Goal: Information Seeking & Learning: Learn about a topic

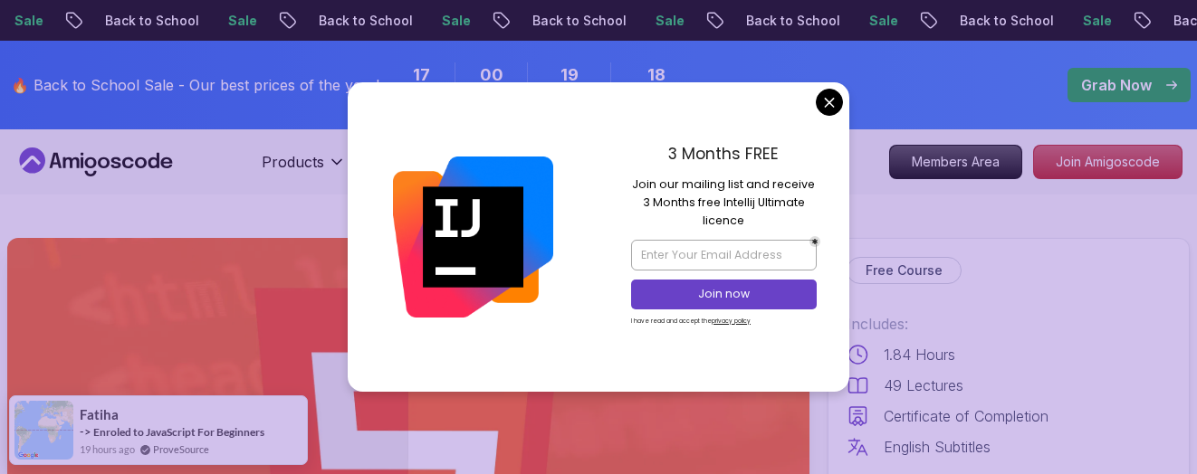
scroll to position [4088, 0]
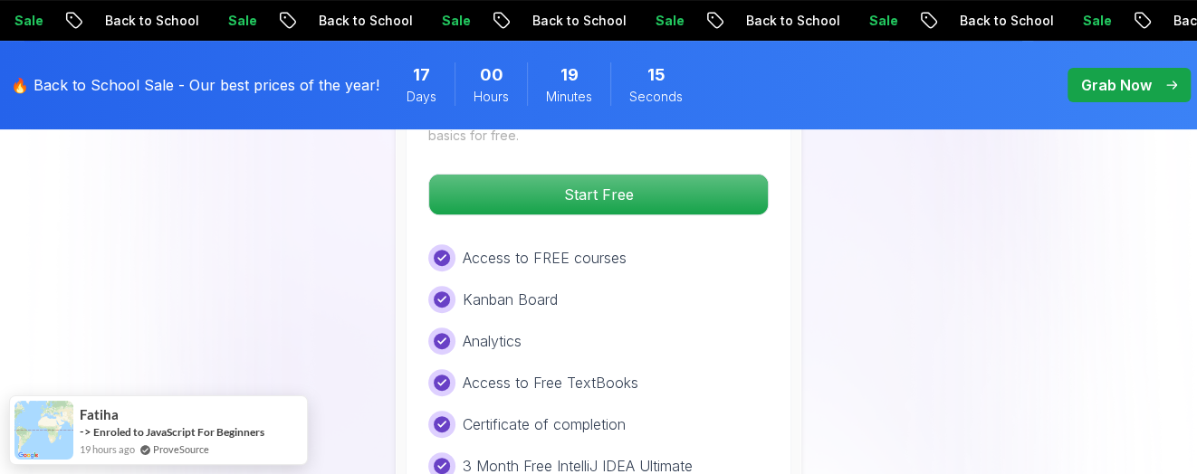
scroll to position [3952, 0]
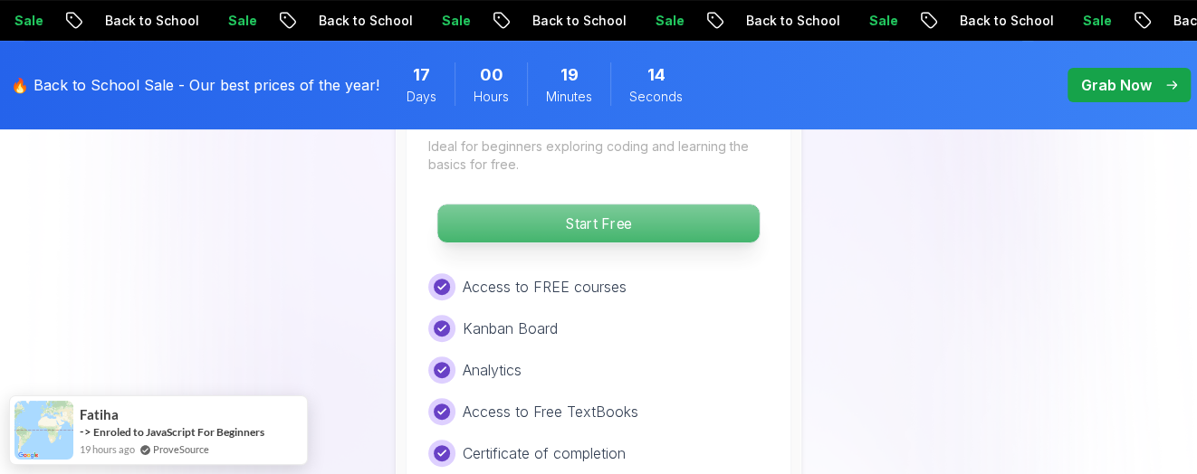
click at [672, 205] on p "Start Free" at bounding box center [597, 224] width 321 height 38
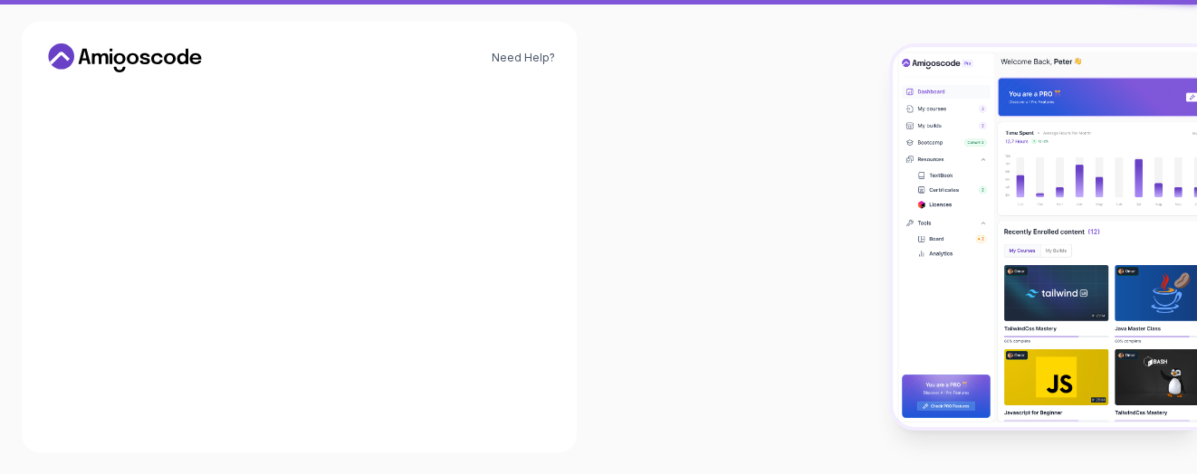
click at [356, 213] on div "Email *" at bounding box center [300, 239] width 362 height 85
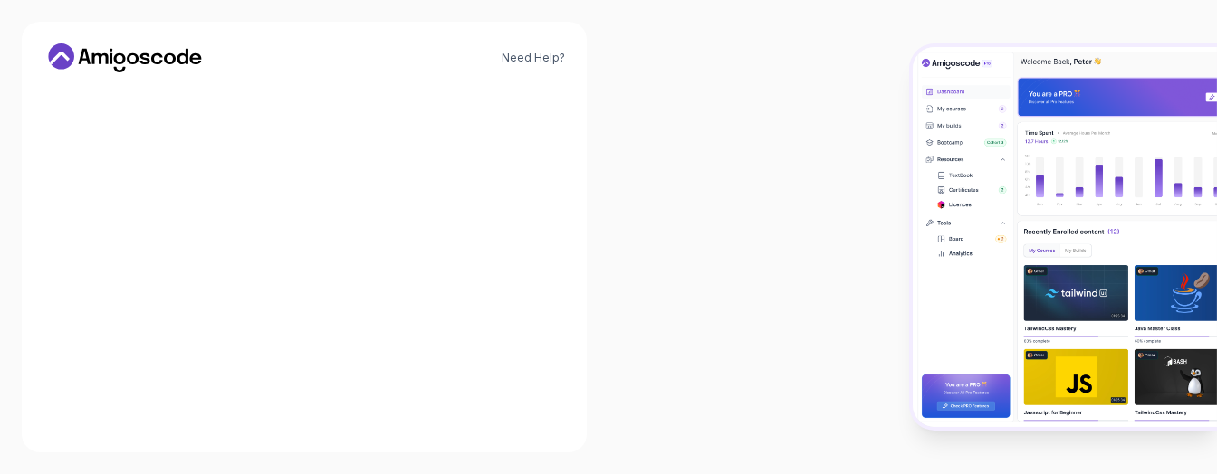
click at [351, 234] on input "Email *" at bounding box center [304, 234] width 362 height 38
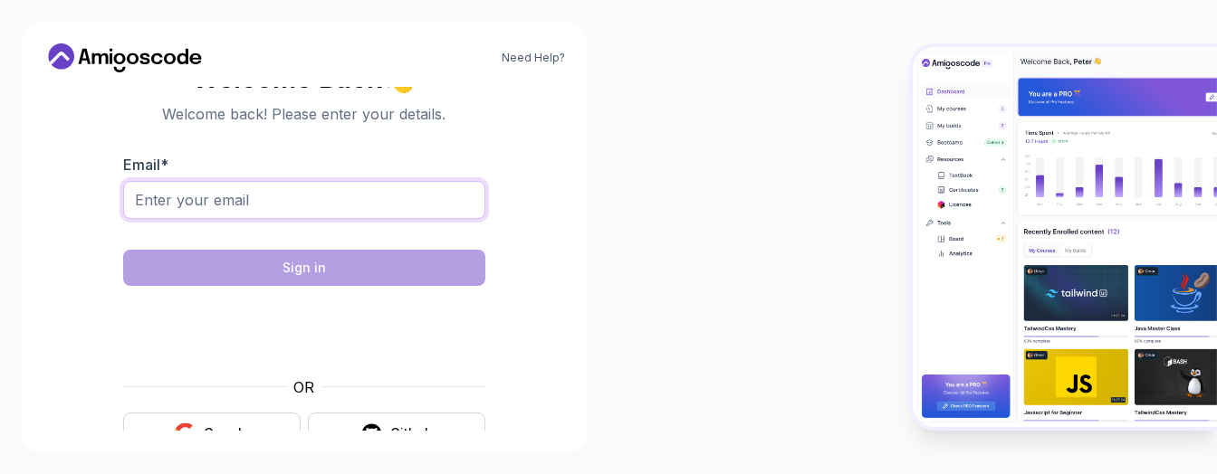
type input "riskovaver@gmail.com"
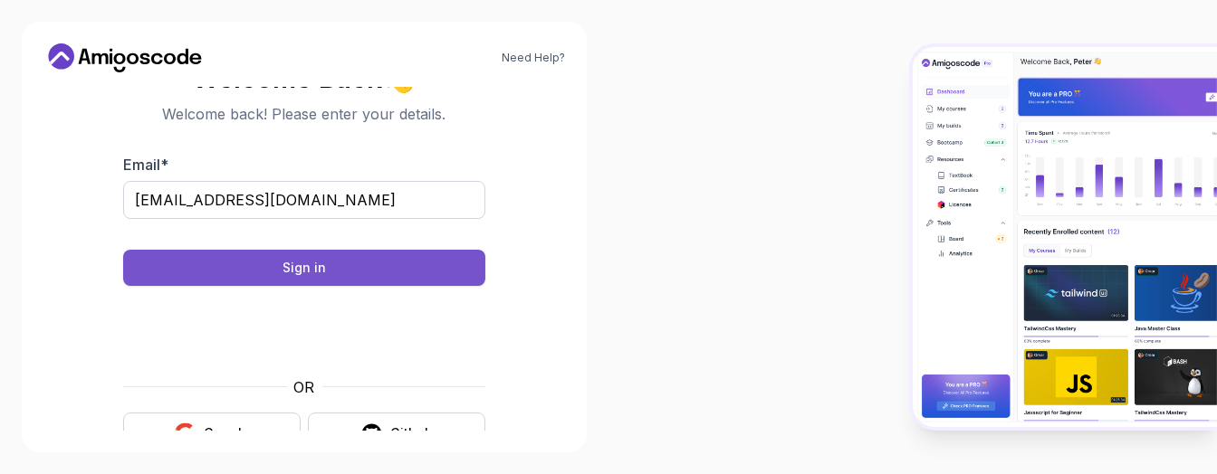
click at [443, 257] on button "Sign in" at bounding box center [304, 268] width 362 height 36
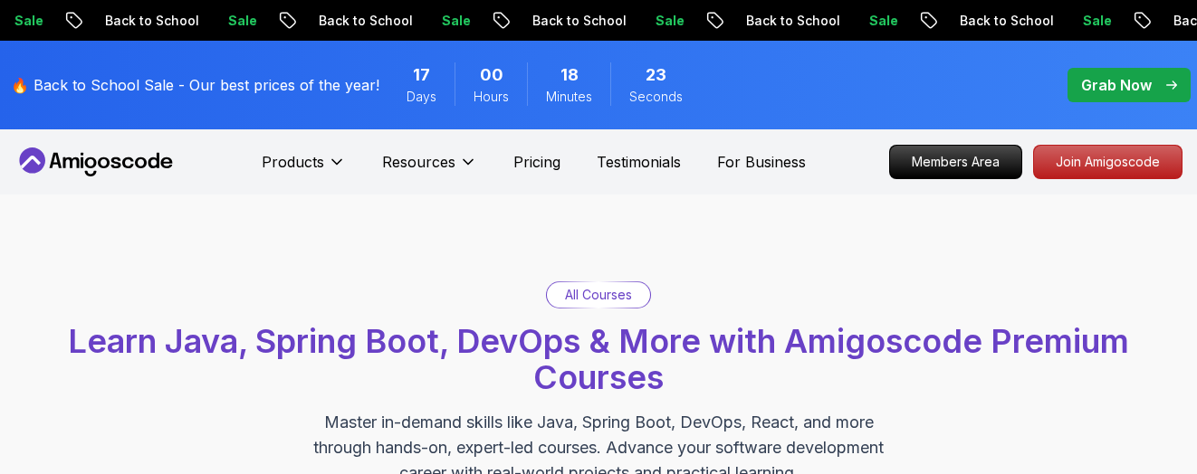
scroll to position [543, 0]
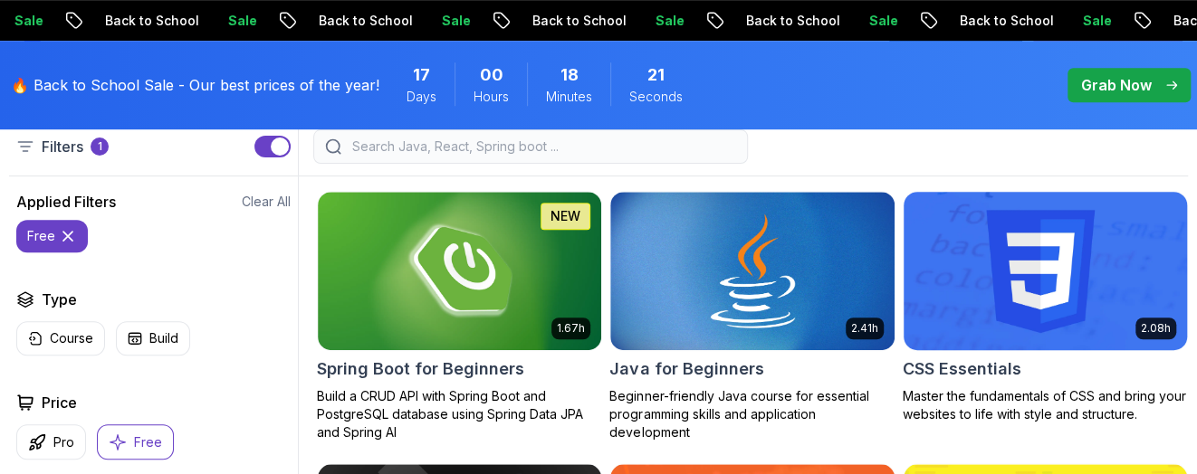
click at [952, 188] on img at bounding box center [1045, 271] width 298 height 167
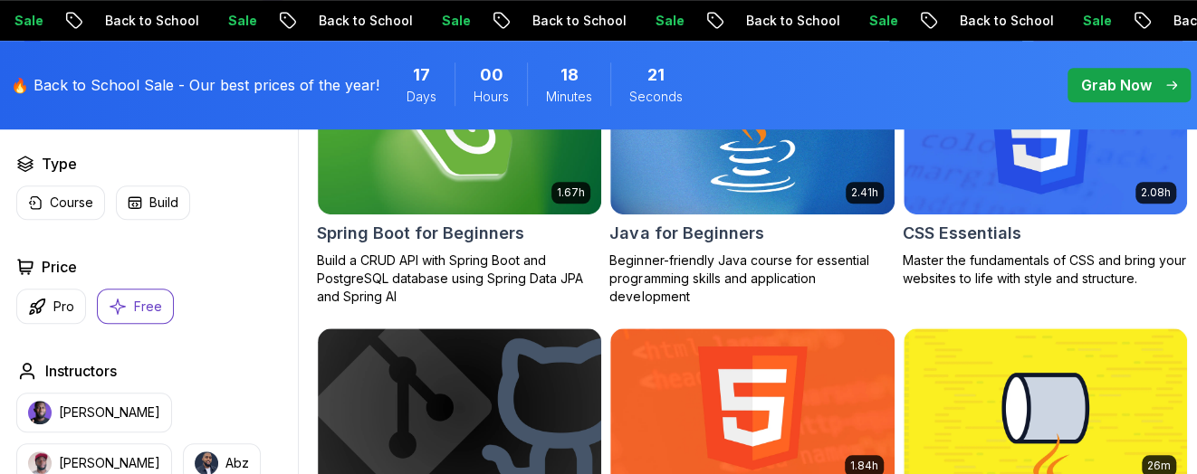
scroll to position [0, 0]
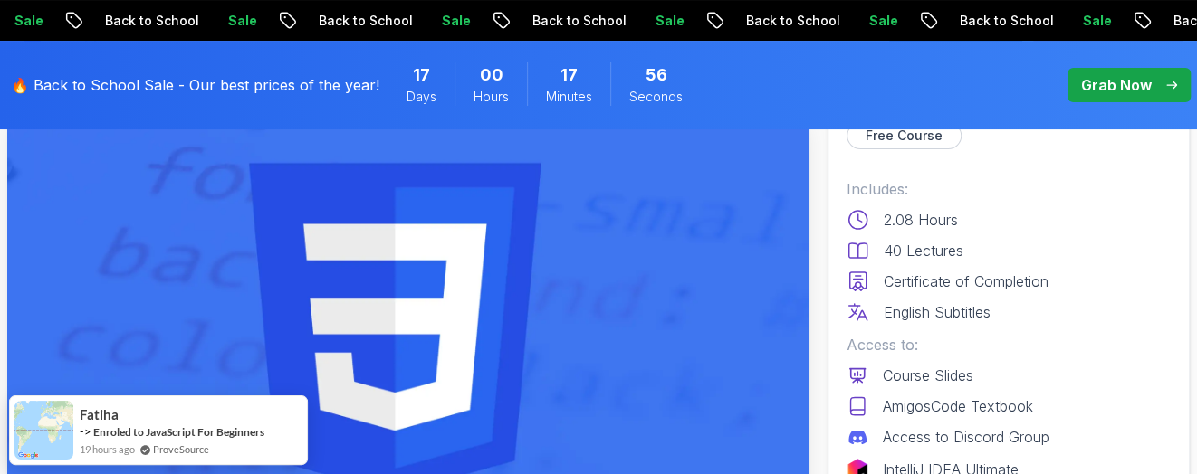
scroll to position [407, 0]
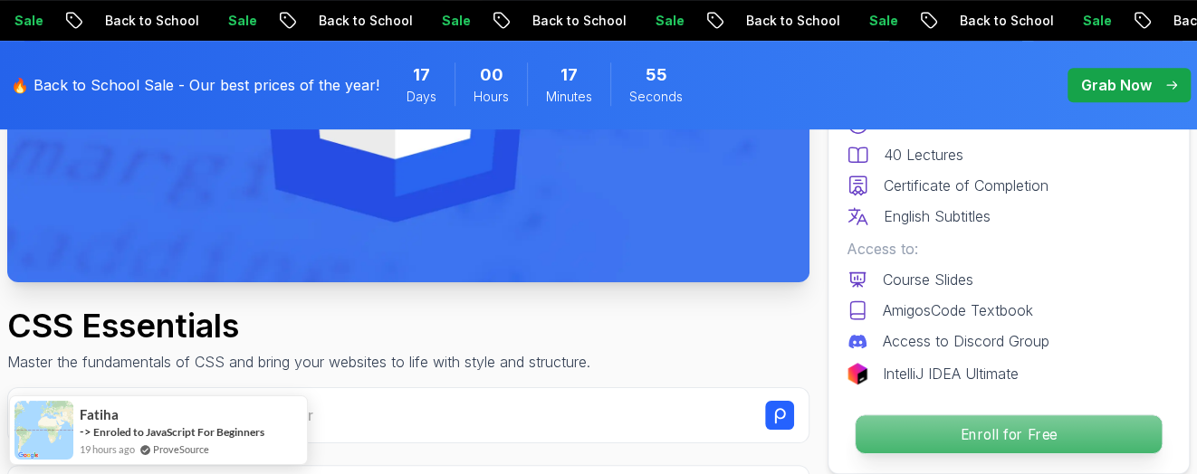
click at [995, 432] on p "Enroll for Free" at bounding box center [1009, 435] width 306 height 38
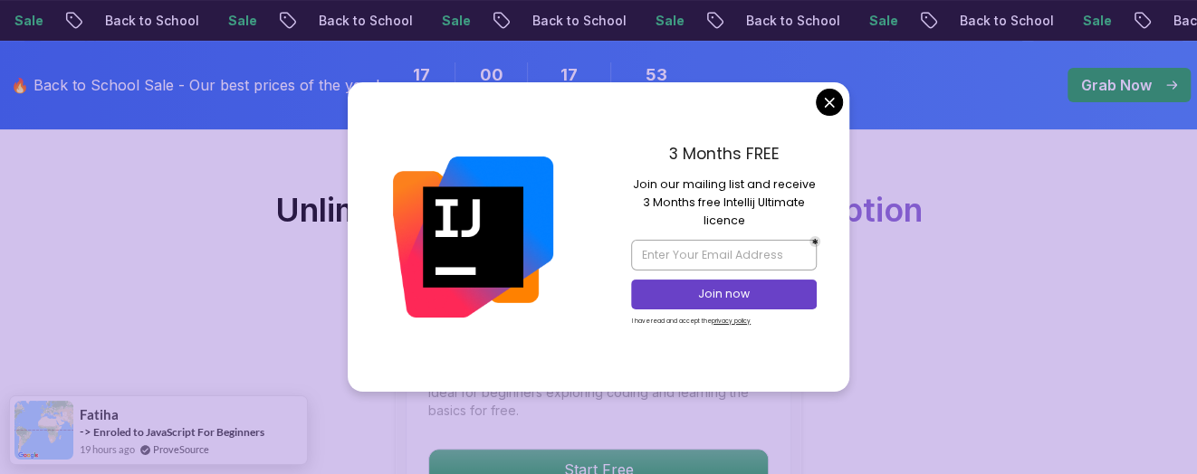
scroll to position [4224, 0]
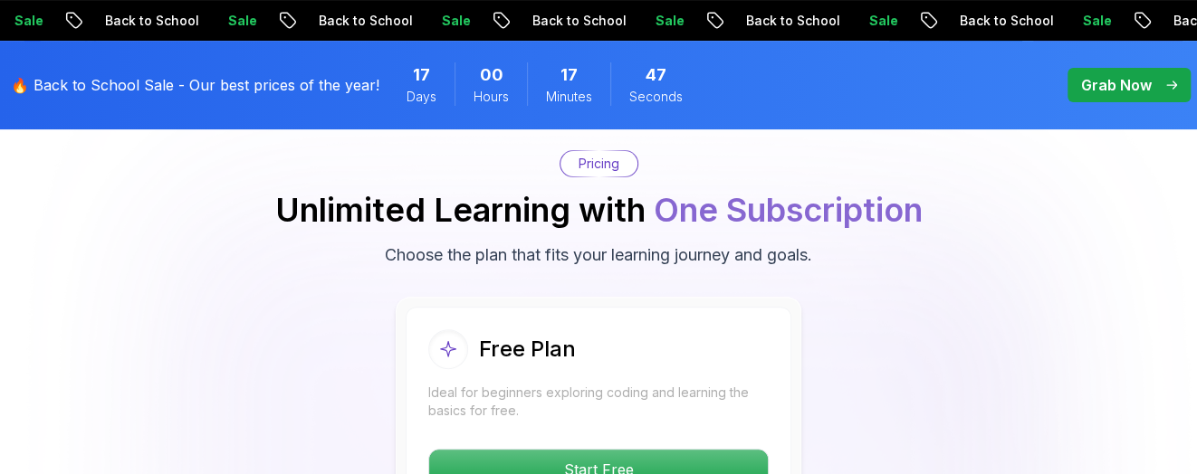
scroll to position [4089, 0]
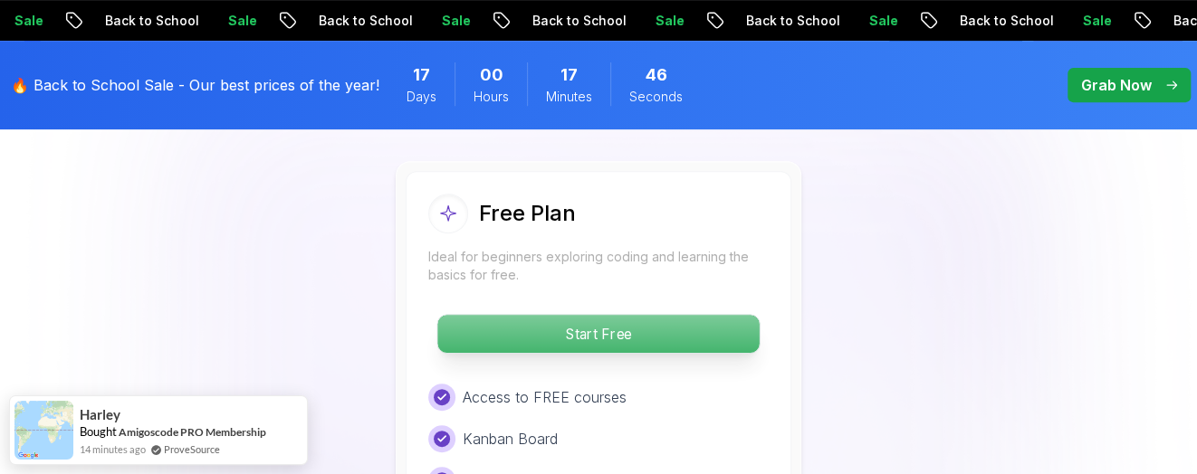
click at [687, 315] on p "Start Free" at bounding box center [597, 334] width 321 height 38
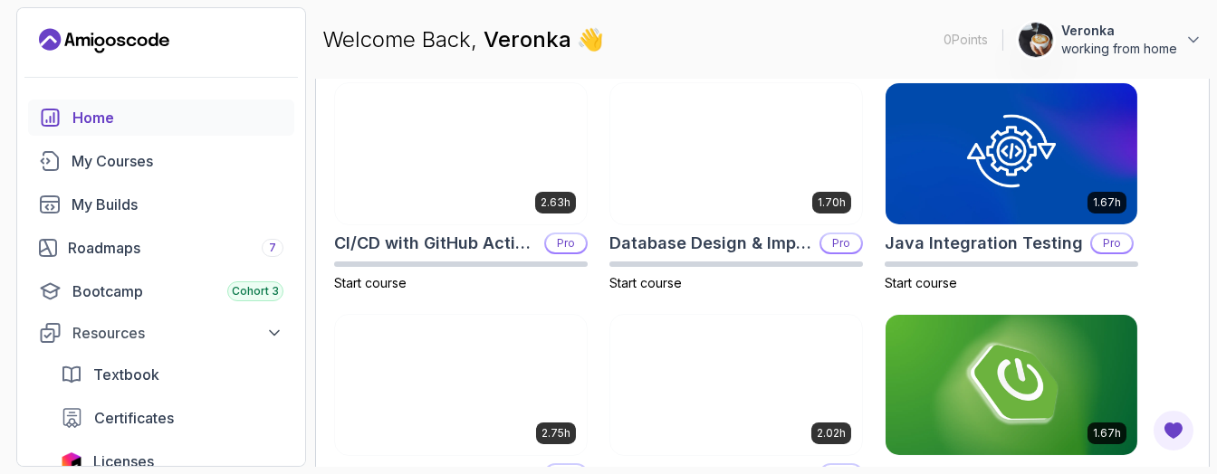
scroll to position [604, 0]
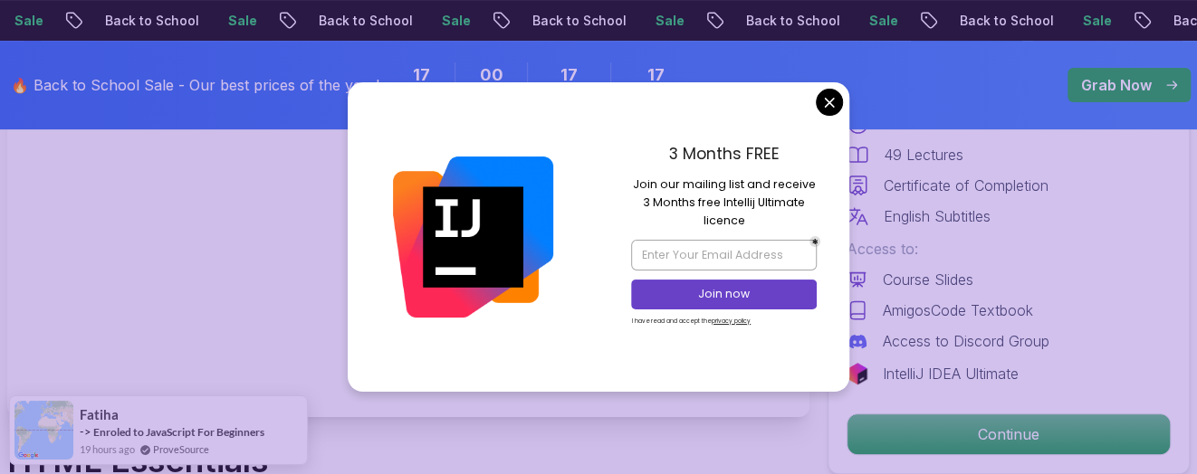
scroll to position [407, 0]
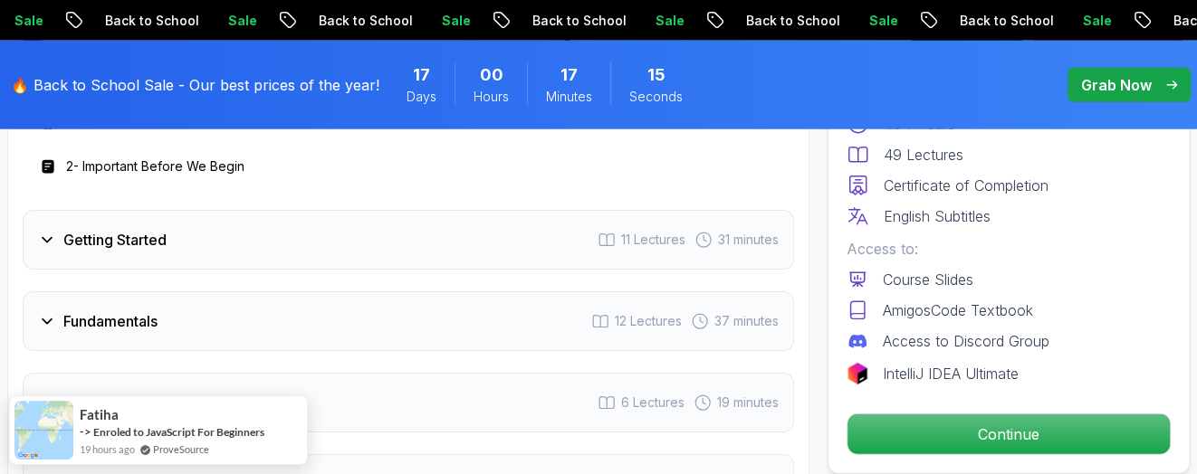
scroll to position [2715, 0]
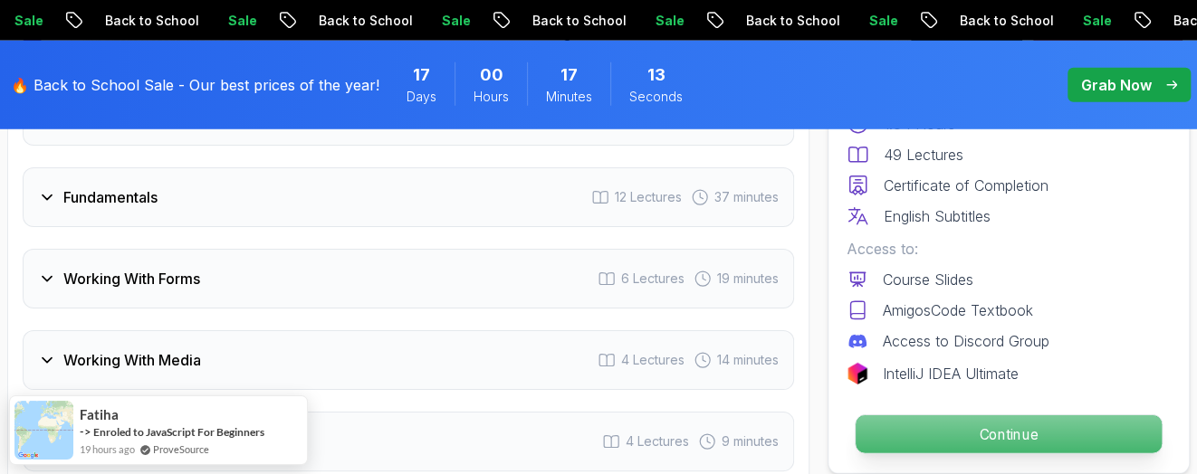
click at [881, 436] on p "Continue" at bounding box center [1009, 435] width 306 height 38
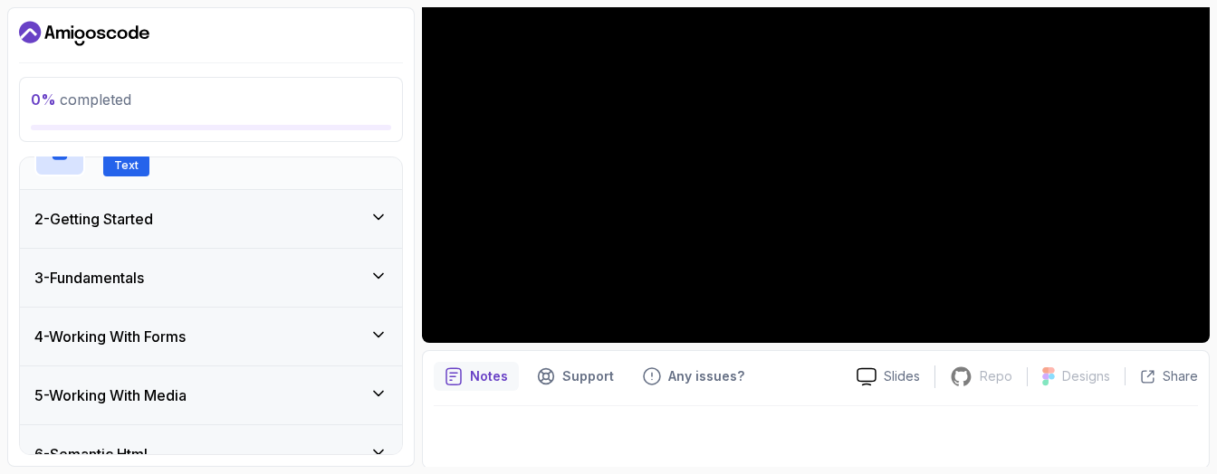
scroll to position [136, 0]
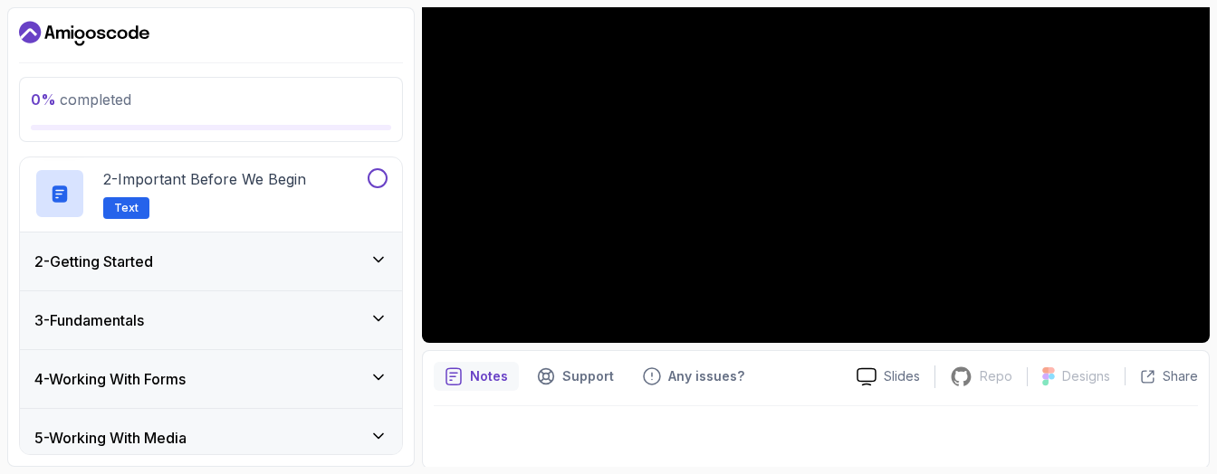
click at [336, 253] on div "2 - Getting Started" at bounding box center [210, 262] width 353 height 22
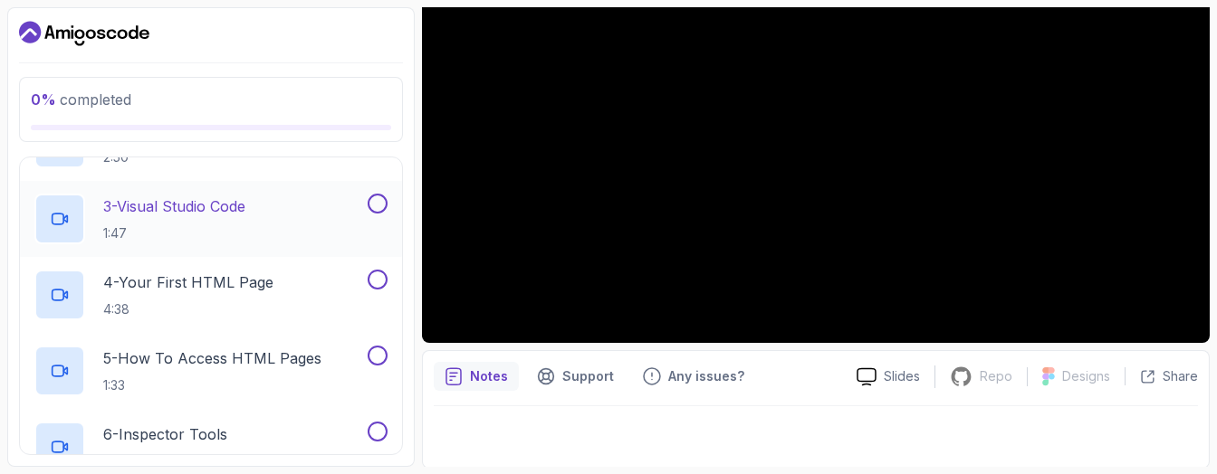
scroll to position [272, 0]
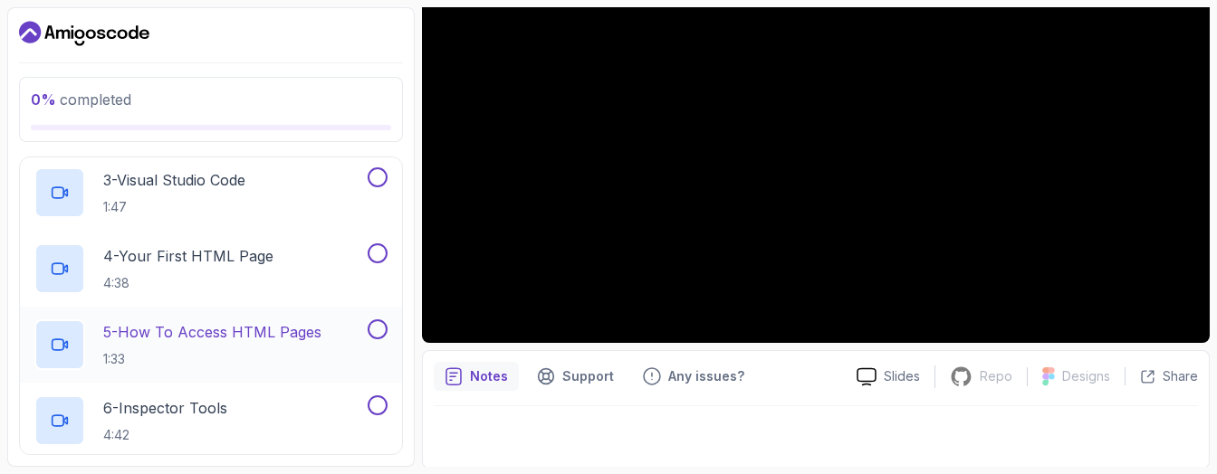
click at [377, 320] on button at bounding box center [378, 330] width 20 height 20
click at [296, 326] on p "5 - How To Access HTML Pages" at bounding box center [212, 332] width 218 height 22
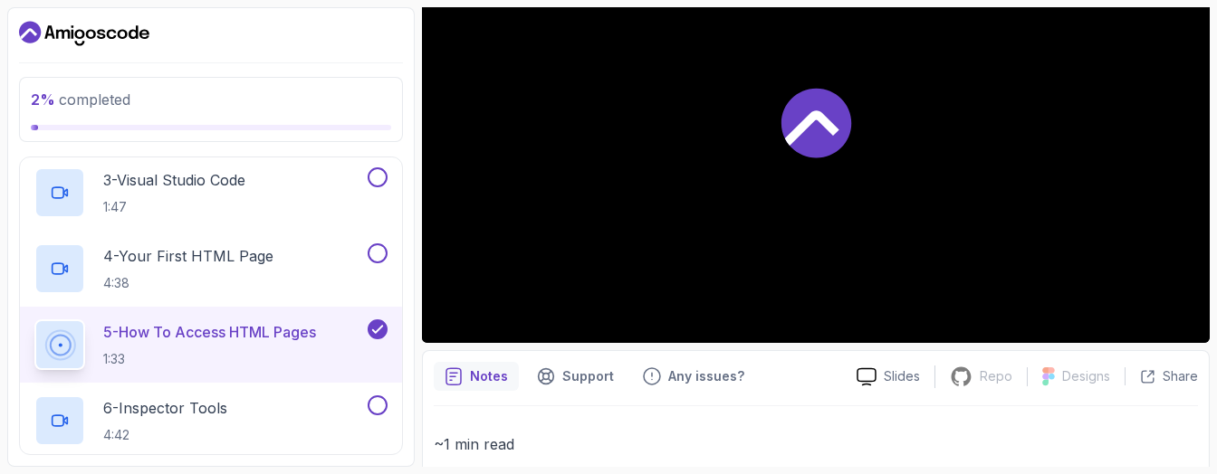
click at [803, 131] on icon at bounding box center [816, 123] width 70 height 70
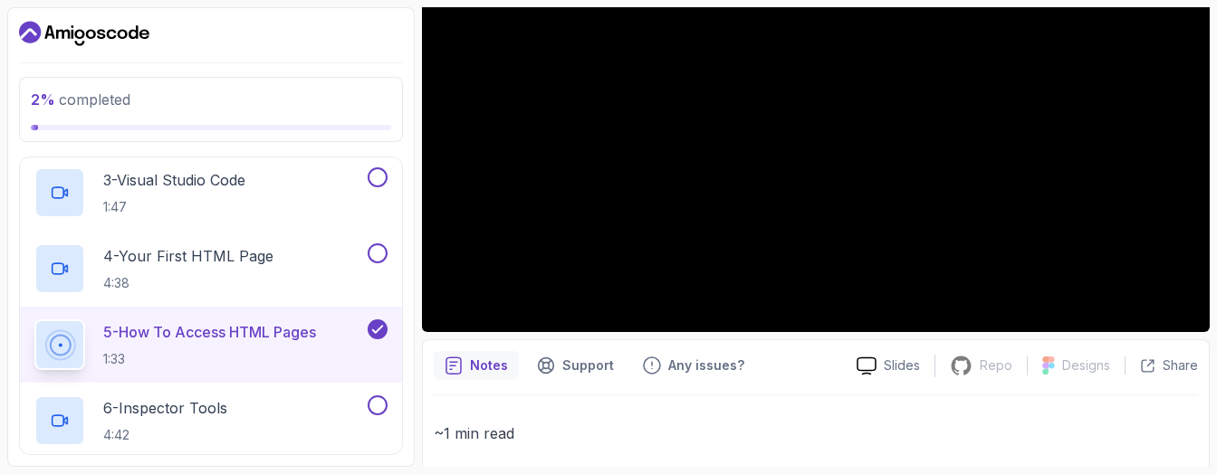
drag, startPoint x: 1214, startPoint y: 211, endPoint x: 1214, endPoint y: 179, distance: 31.7
click at [1196, 179] on section "2 % completed 1 - Todo 2 - Getting Started 1 - What Is HTML 1:49 2 - Structure …" at bounding box center [608, 237] width 1217 height 474
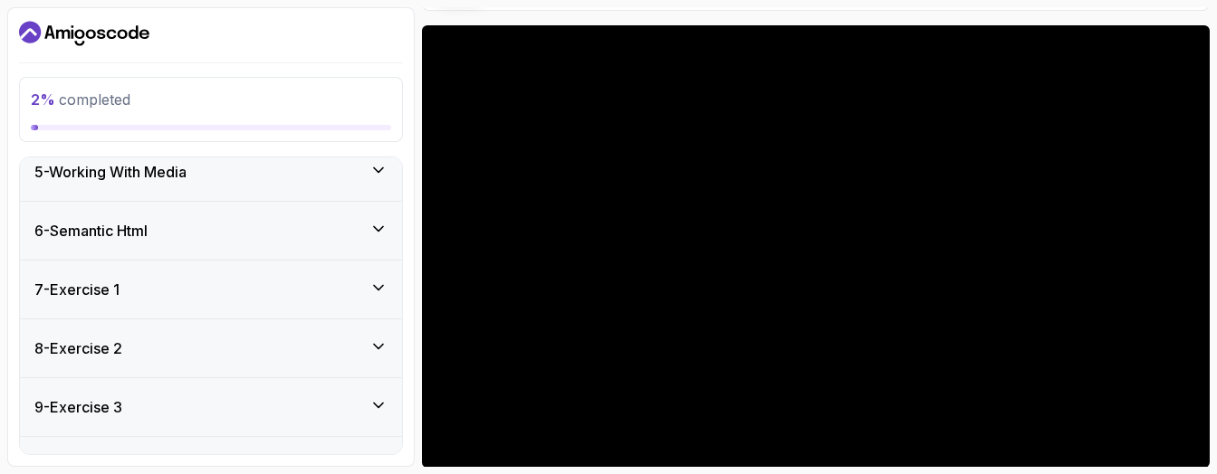
scroll to position [1181, 0]
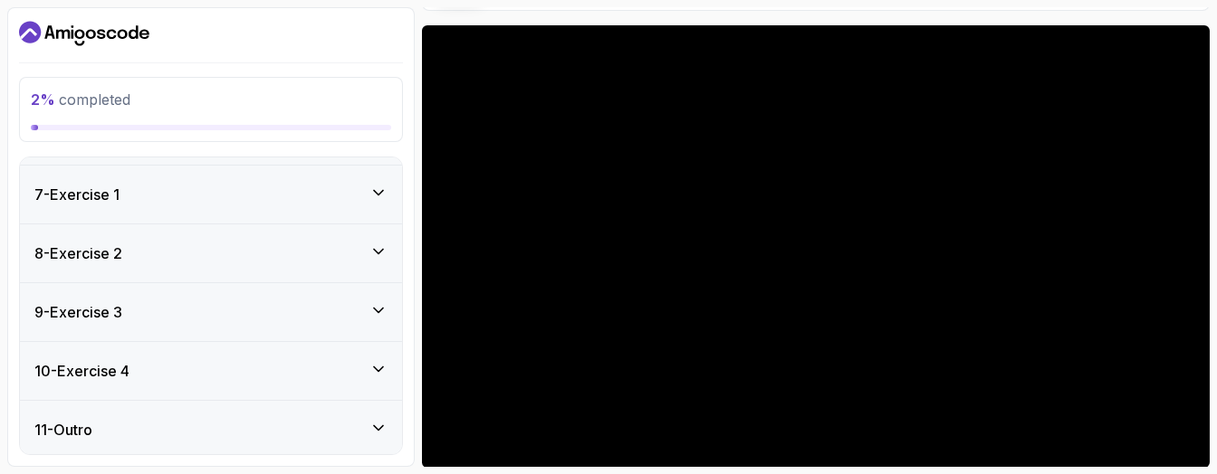
click at [374, 201] on div "7 - Exercise 1" at bounding box center [210, 195] width 353 height 22
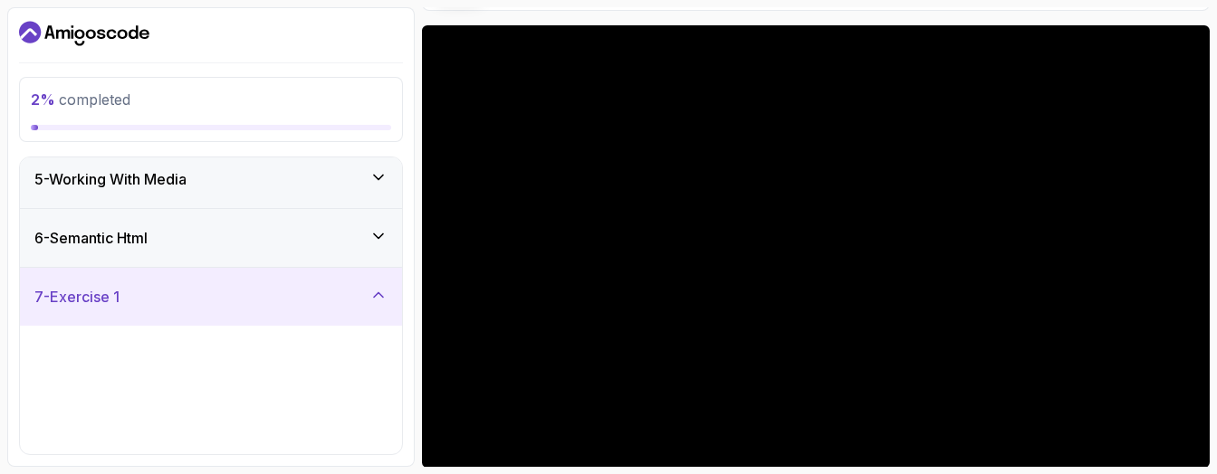
scroll to position [345, 0]
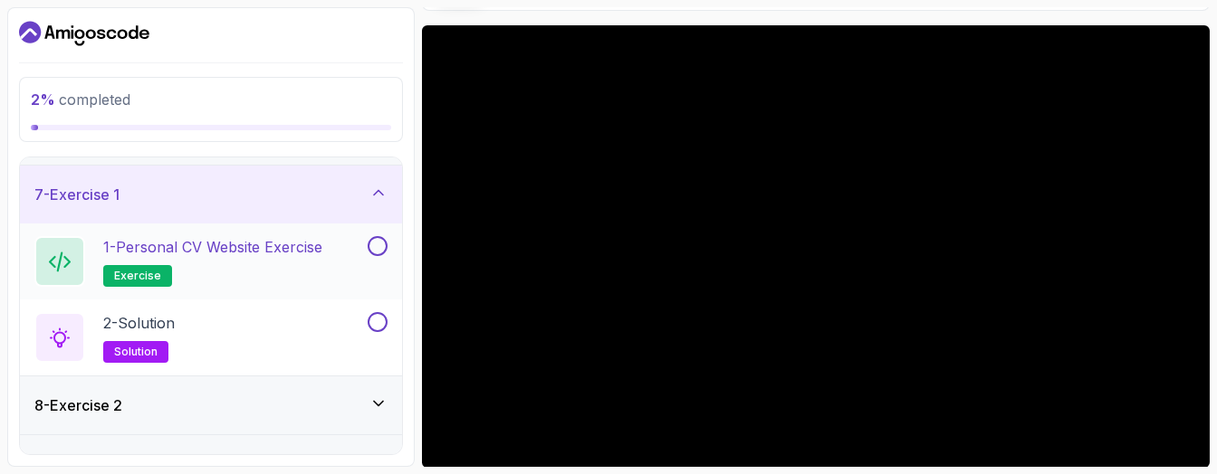
click at [349, 249] on div "1 - Personal CV Website Exercise exercise" at bounding box center [199, 261] width 330 height 51
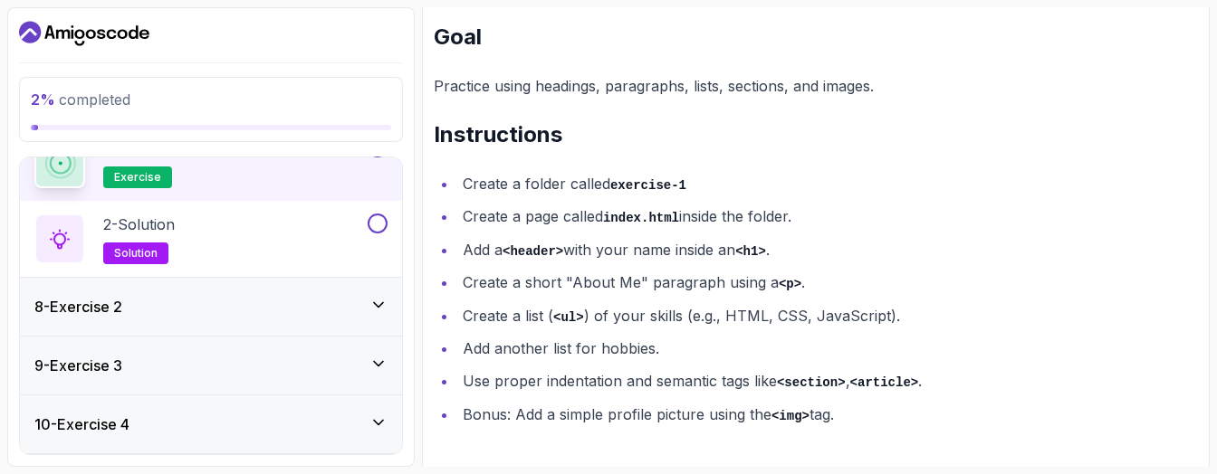
scroll to position [497, 0]
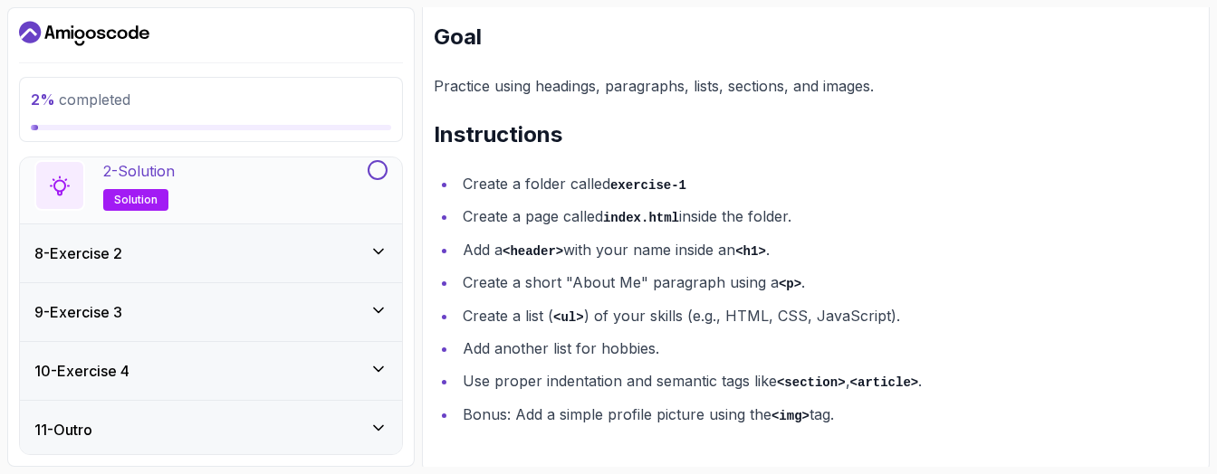
click at [294, 182] on div "2 - Solution solution" at bounding box center [199, 185] width 330 height 51
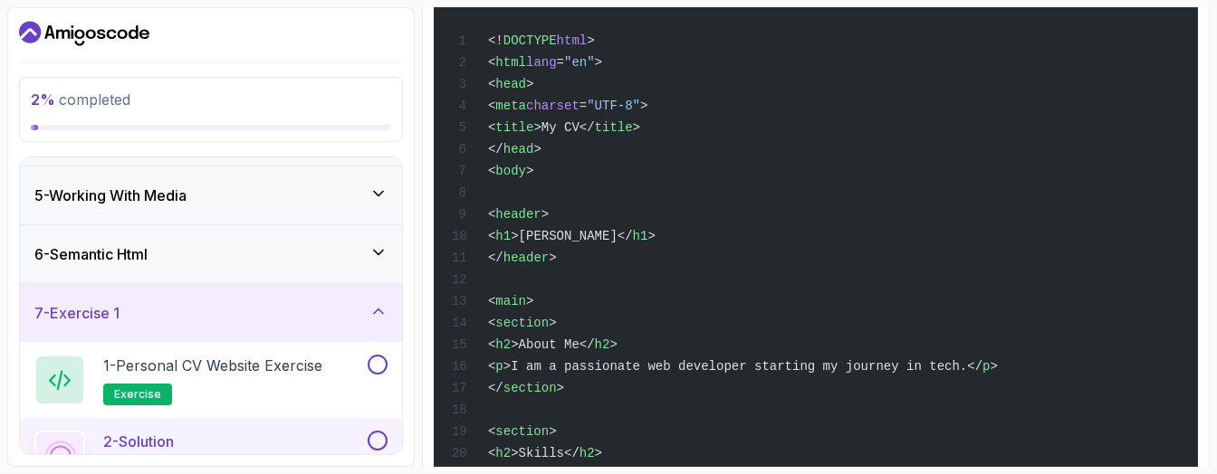
scroll to position [225, 0]
click at [217, 384] on h2 "1 - Personal CV Website Exercise exercise" at bounding box center [212, 381] width 219 height 51
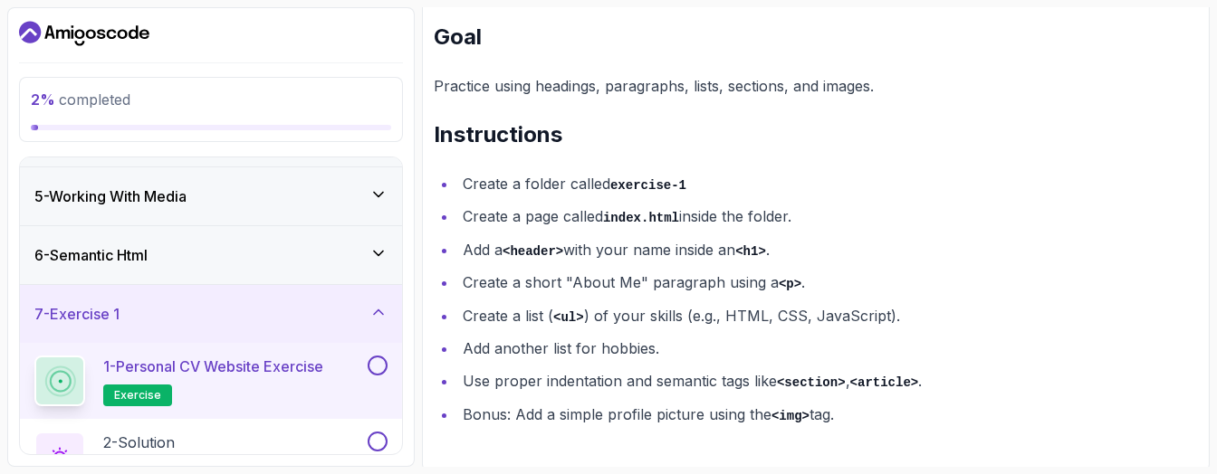
click at [245, 266] on div "6 - Semantic Html" at bounding box center [211, 255] width 382 height 58
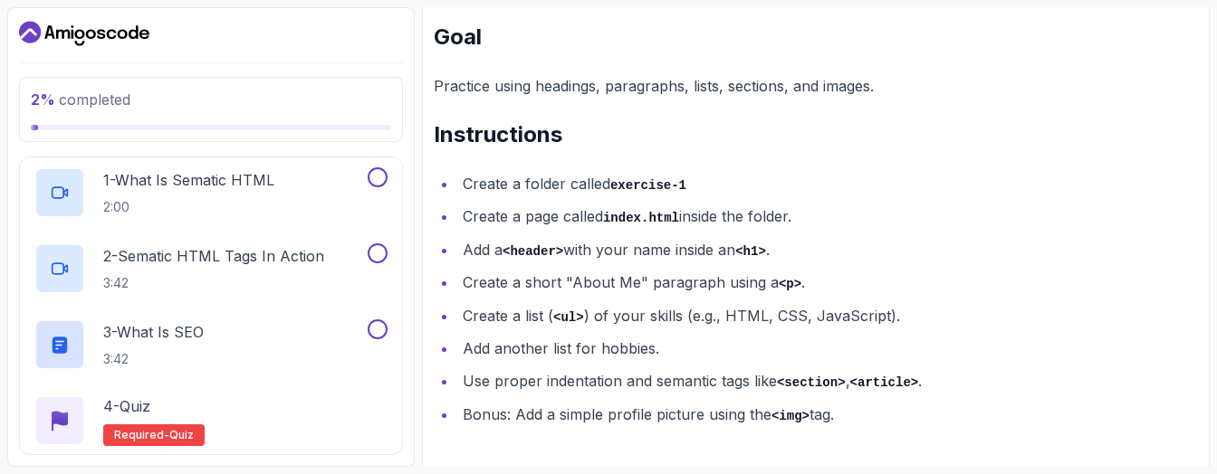
scroll to position [497, 0]
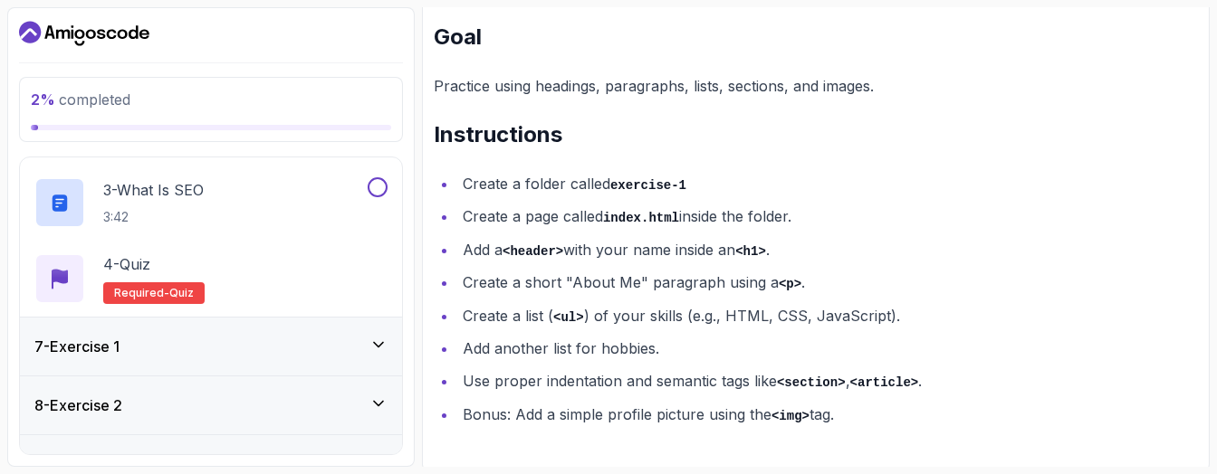
click at [251, 270] on div "4 - Quiz Required- quiz" at bounding box center [210, 278] width 353 height 51
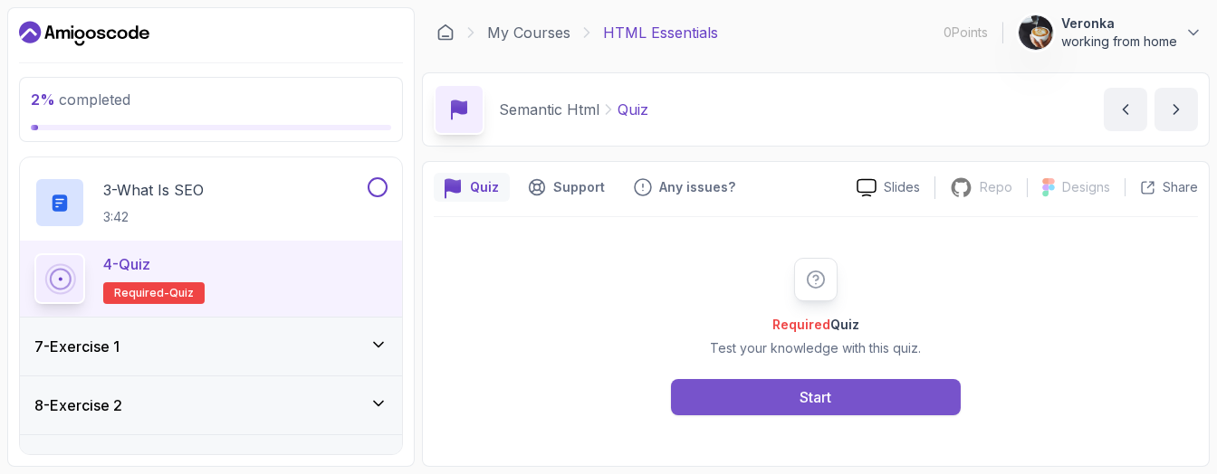
click at [701, 396] on button "Start" at bounding box center [816, 397] width 290 height 36
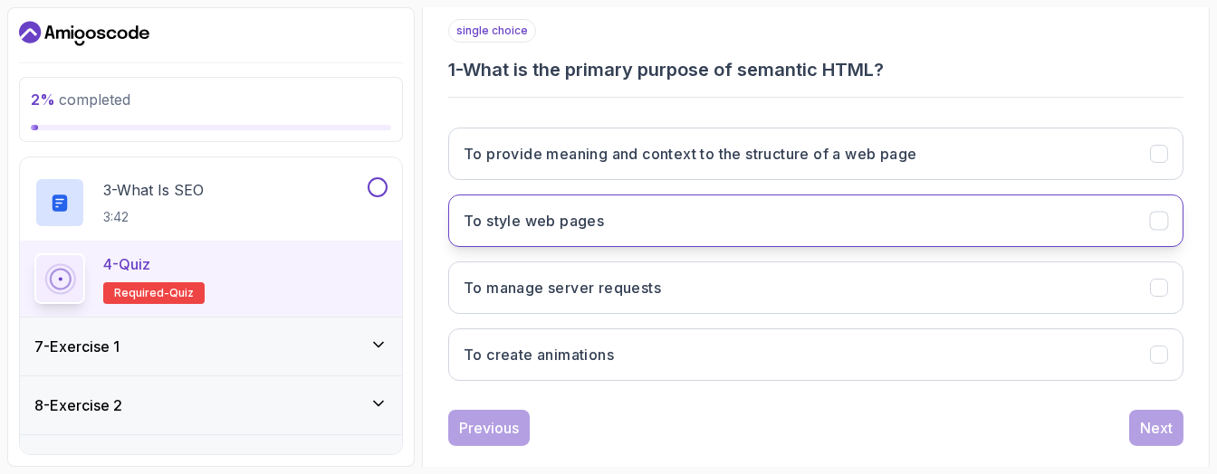
scroll to position [359, 0]
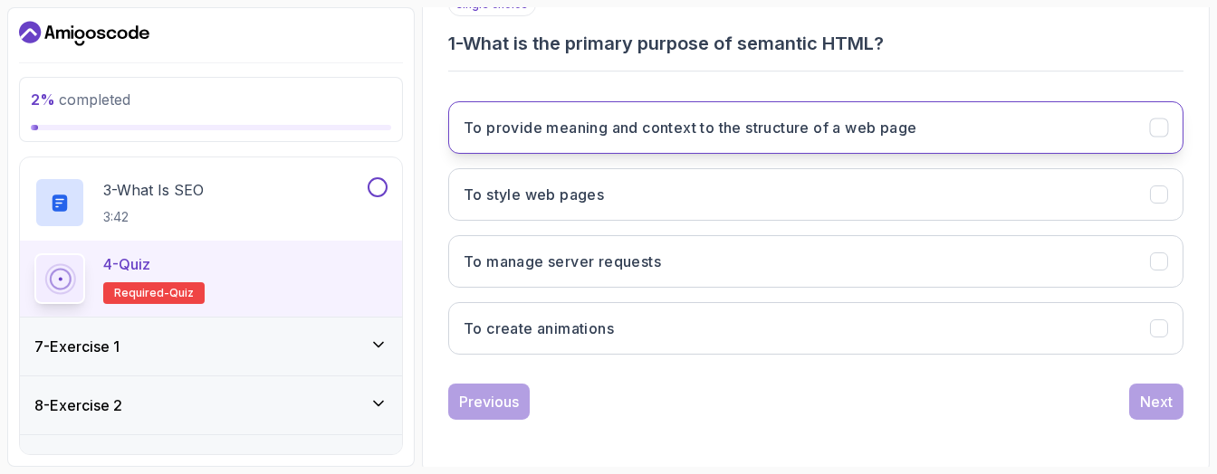
drag, startPoint x: 732, startPoint y: 113, endPoint x: 731, endPoint y: 125, distance: 11.9
click at [732, 114] on button "To provide meaning and context to the structure of a web page" at bounding box center [815, 127] width 735 height 53
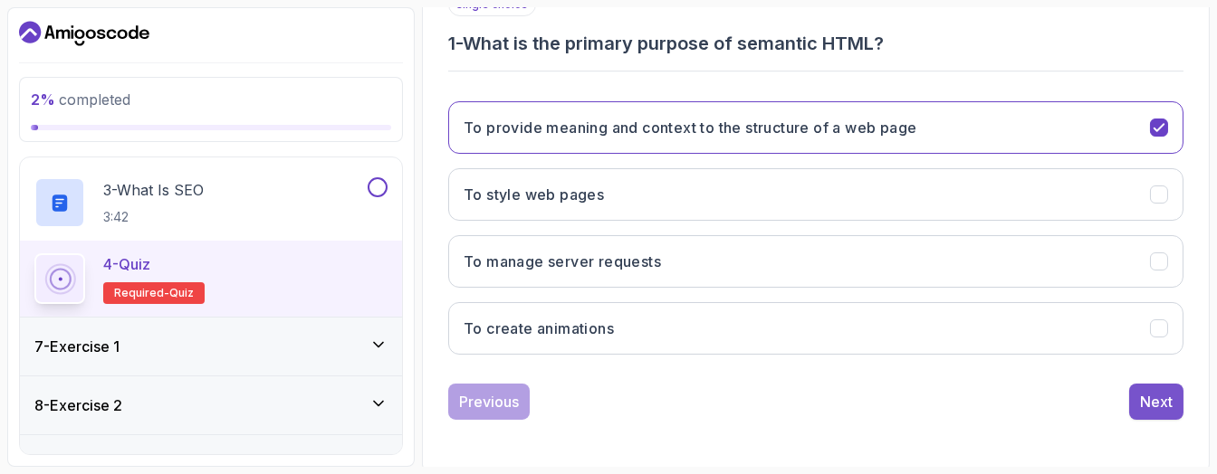
click at [1138, 403] on button "Next" at bounding box center [1156, 402] width 54 height 36
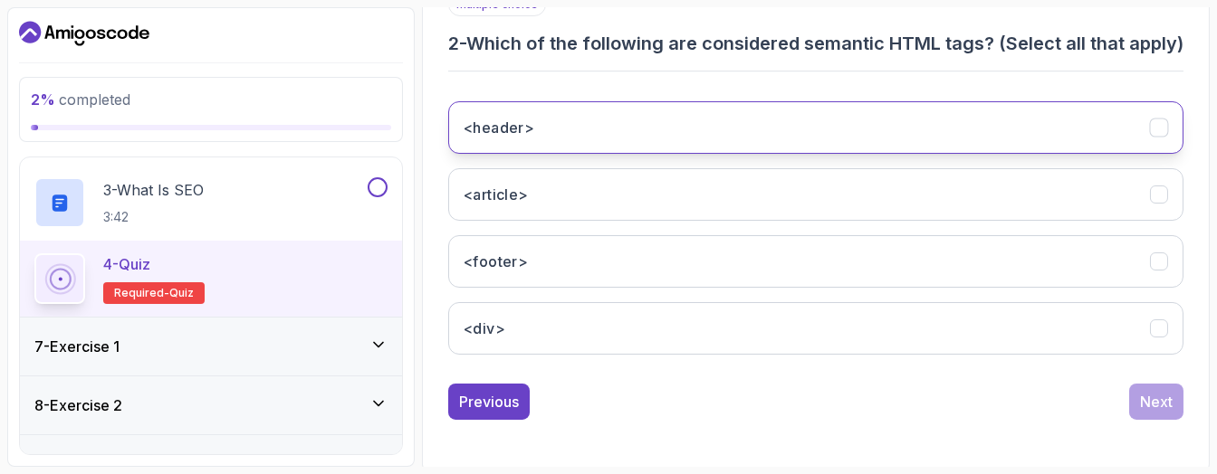
click at [667, 154] on button "<header>" at bounding box center [815, 127] width 735 height 53
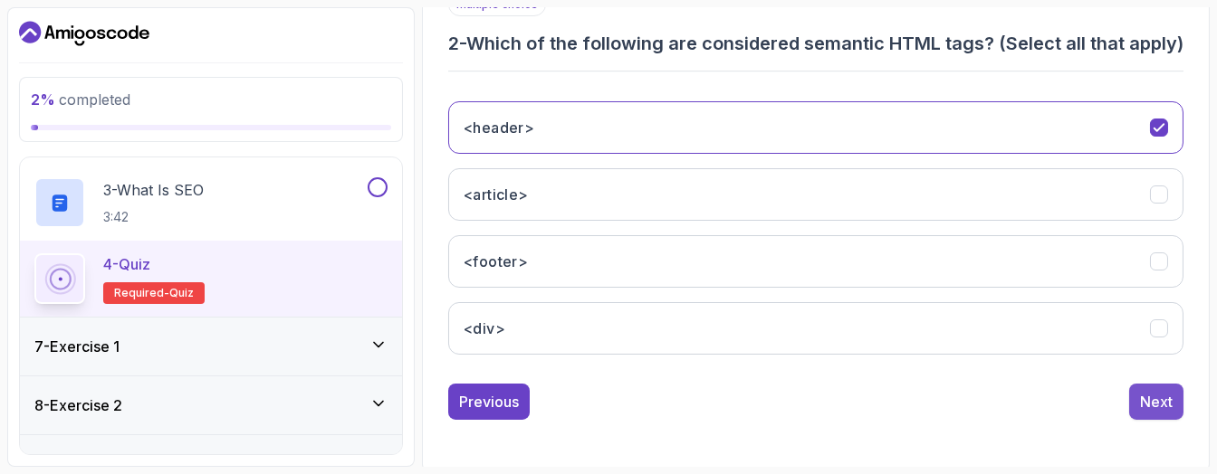
click at [1148, 413] on div "Next" at bounding box center [1156, 402] width 33 height 22
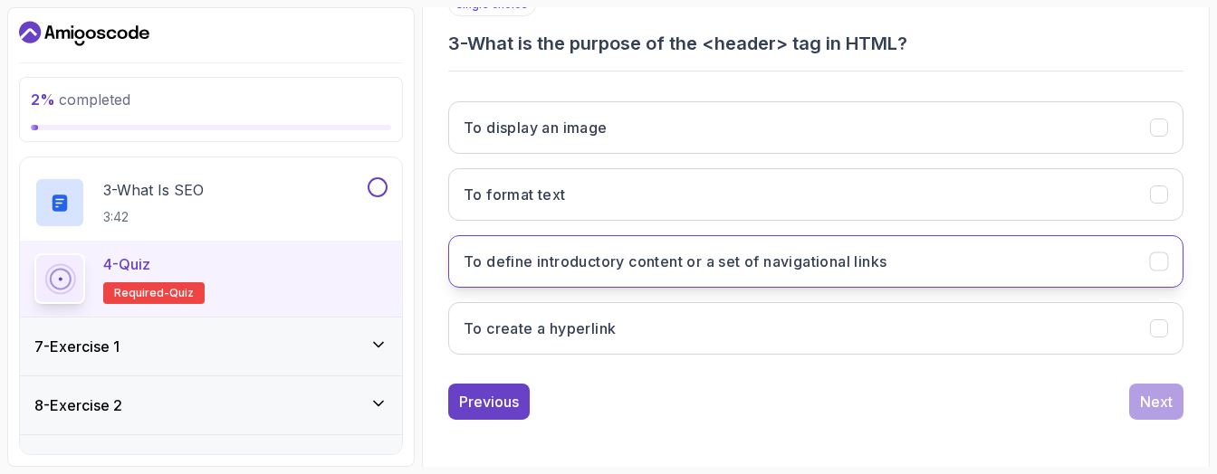
click at [622, 263] on h3 "To define introductory content or a set of navigational links" at bounding box center [675, 262] width 423 height 22
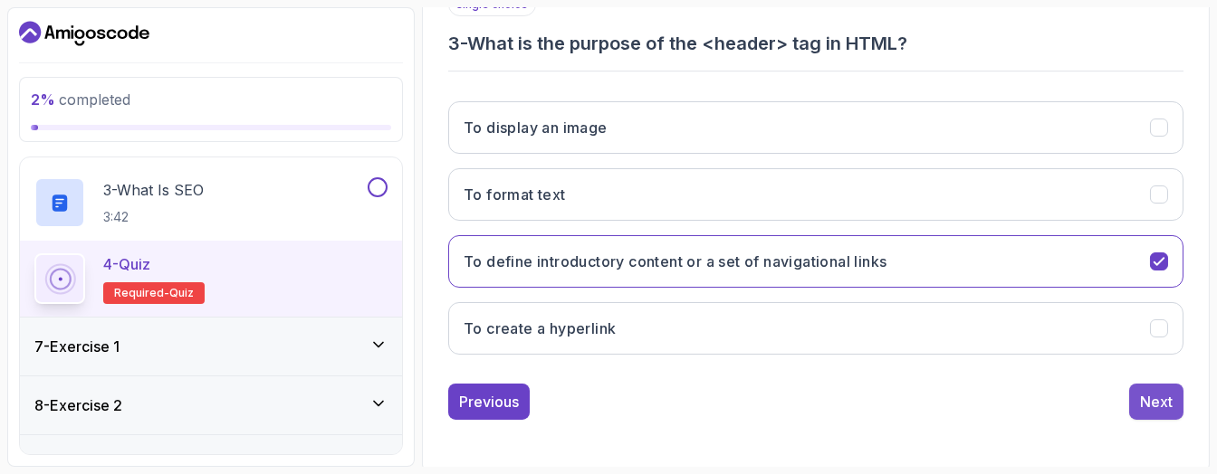
click at [1152, 407] on div "Next" at bounding box center [1156, 402] width 33 height 22
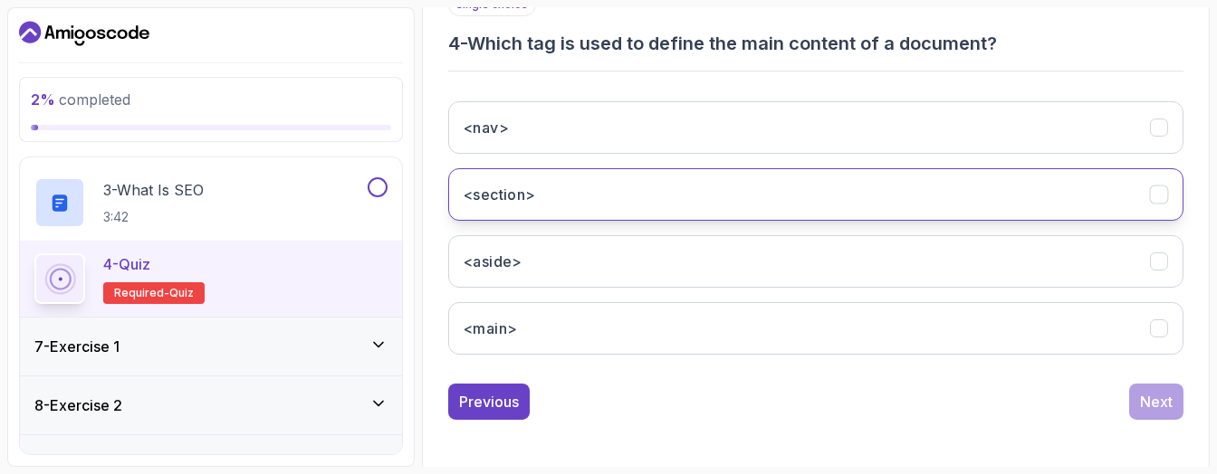
click at [656, 192] on button "<section>" at bounding box center [815, 194] width 735 height 53
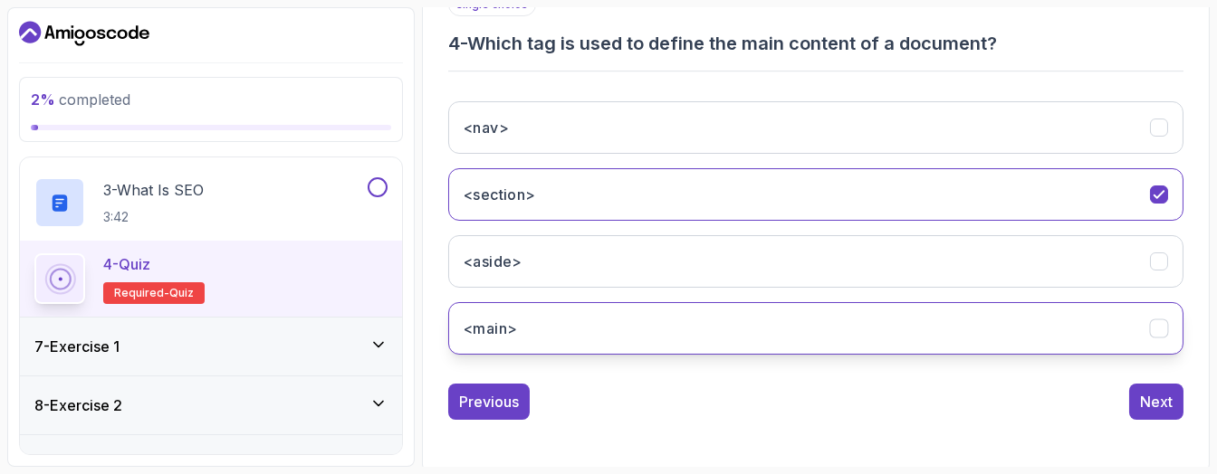
click at [934, 328] on button "<main>" at bounding box center [815, 328] width 735 height 53
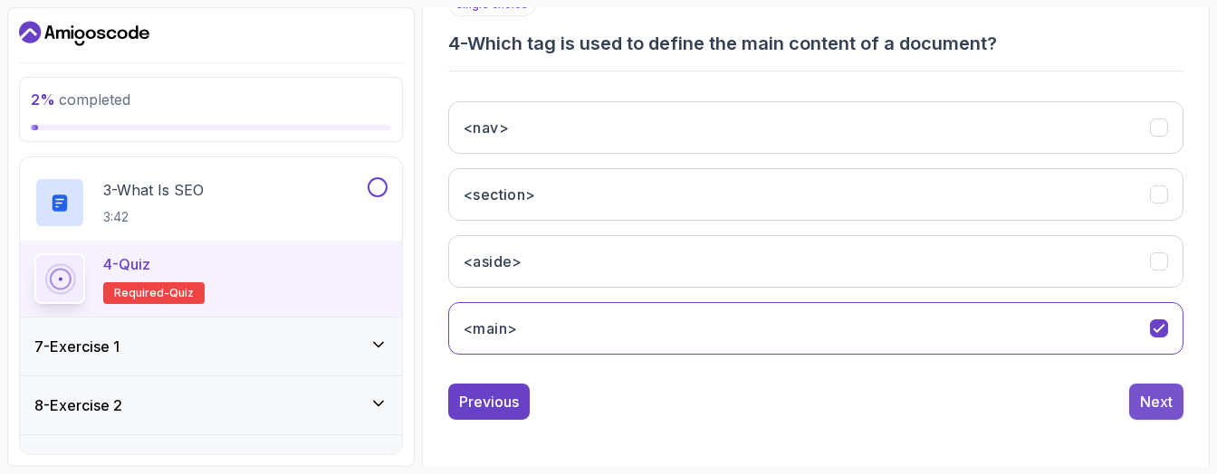
click at [1139, 394] on button "Next" at bounding box center [1156, 402] width 54 height 36
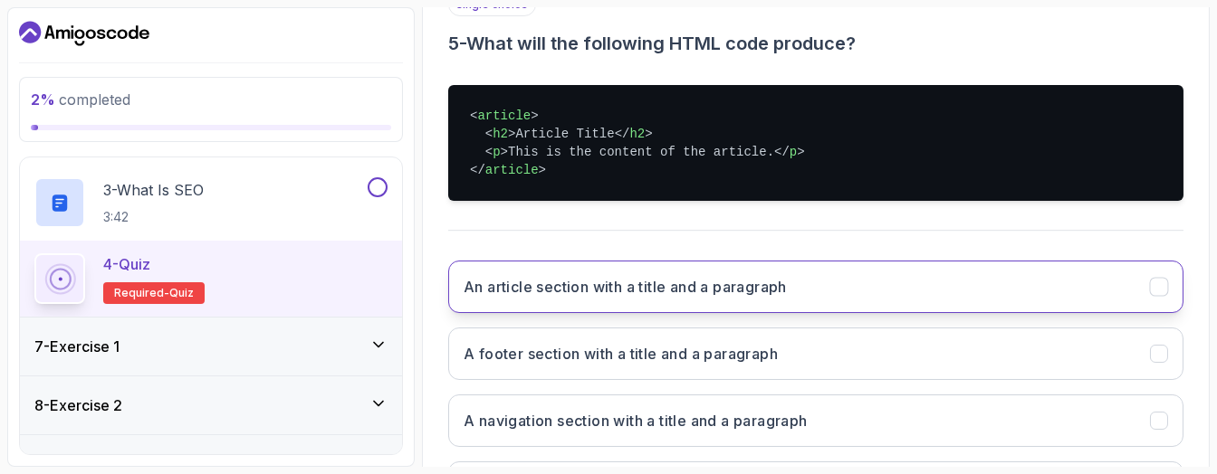
click at [914, 284] on button "An article section with a title and a paragraph" at bounding box center [815, 287] width 735 height 53
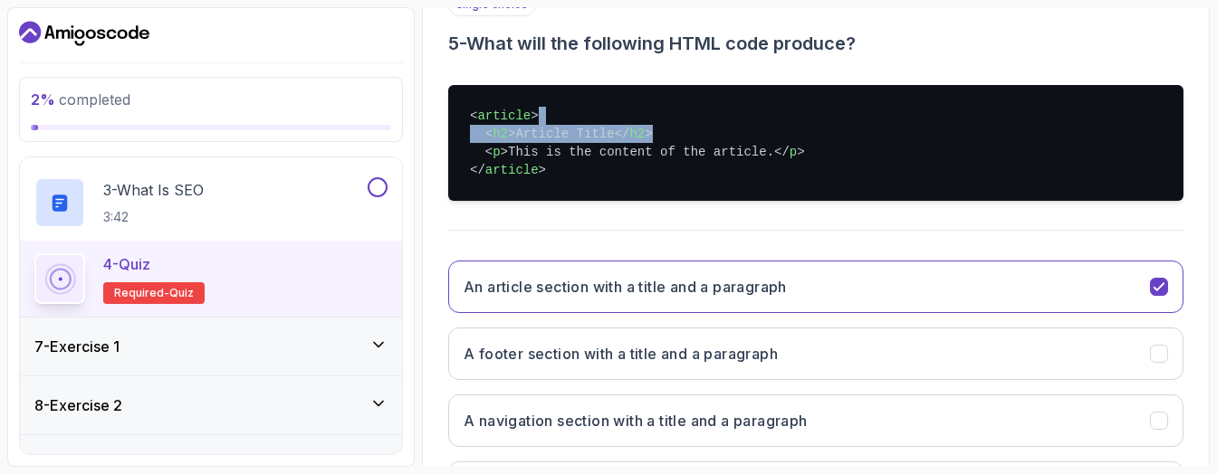
drag, startPoint x: 1214, startPoint y: 120, endPoint x: 1205, endPoint y: 141, distance: 23.5
click at [1196, 136] on section "2 % completed 1 - Todo 2 - Getting Started 3 - Fundamentals 4 - Working With Fo…" at bounding box center [608, 237] width 1217 height 474
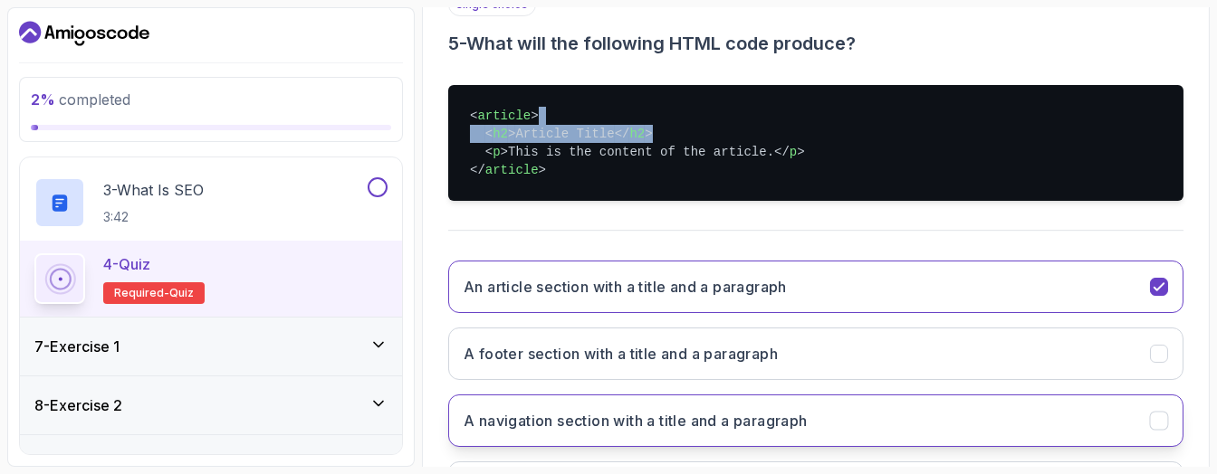
scroll to position [494, 0]
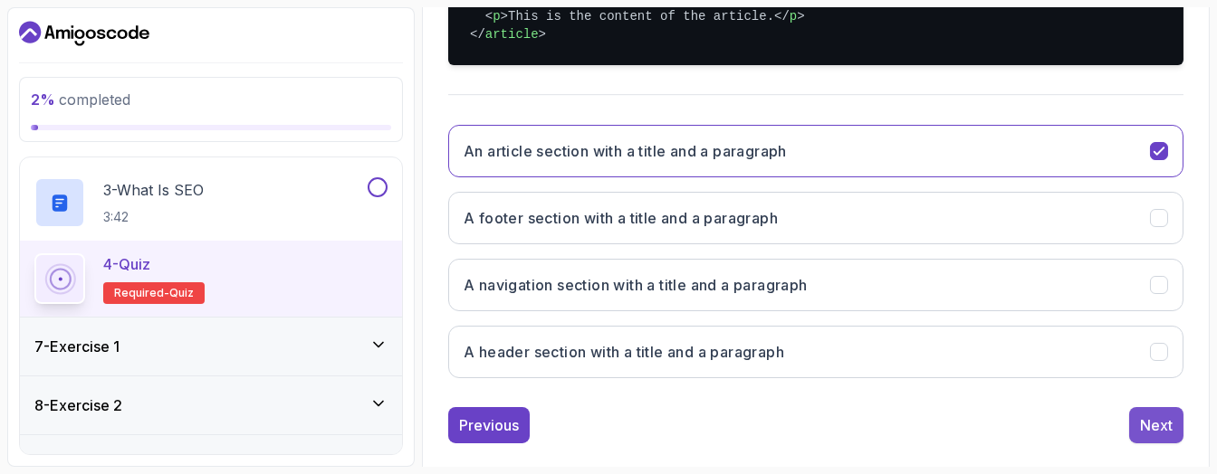
click at [1145, 432] on button "Next" at bounding box center [1156, 425] width 54 height 36
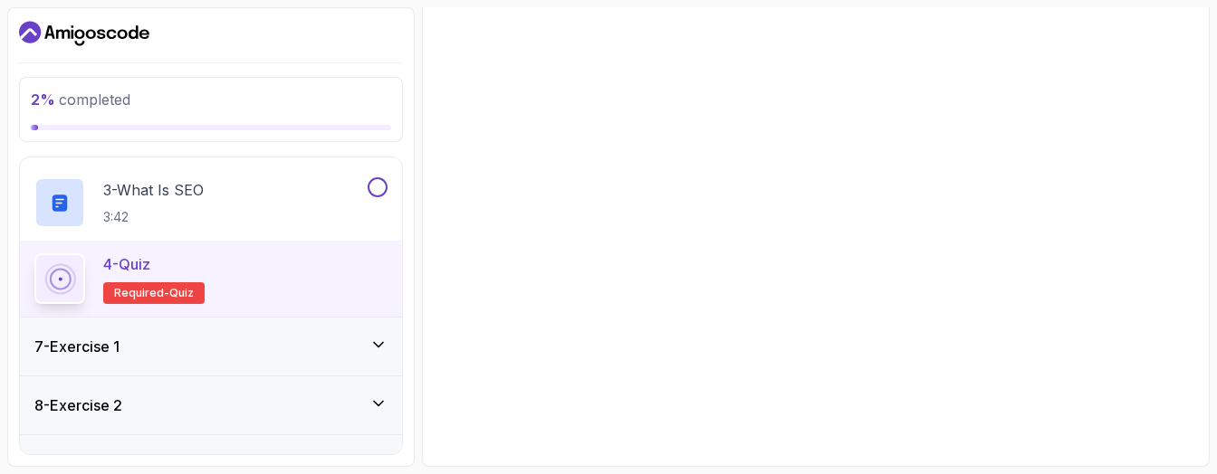
scroll to position [359, 0]
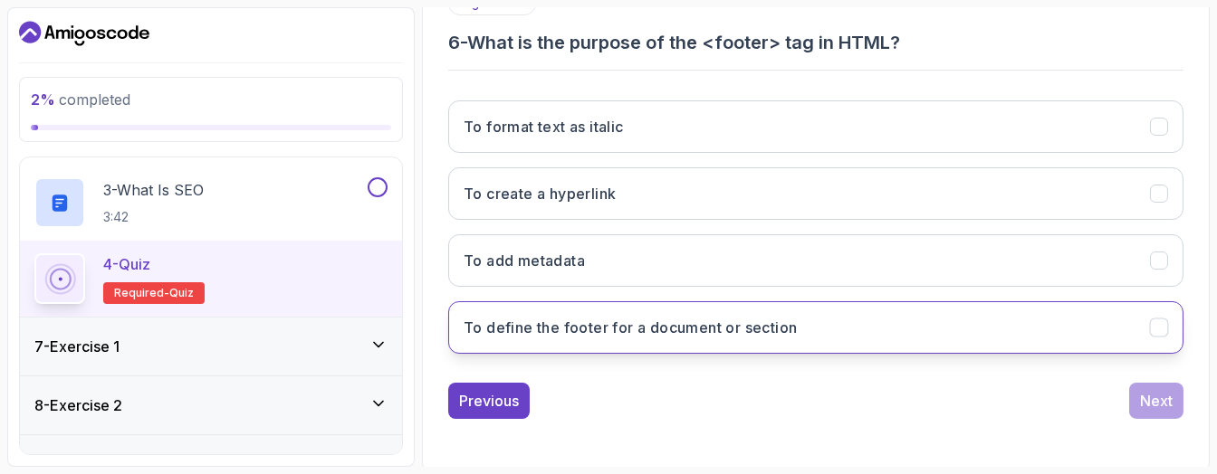
click at [667, 331] on h3 "To define the footer for a document or section" at bounding box center [630, 328] width 333 height 22
click at [1164, 416] on div "1 2 3 4 5 6 7 8 9 10 single choice 6 - What is the purpose of the <footer> tag …" at bounding box center [816, 158] width 764 height 550
click at [1165, 407] on div "Next" at bounding box center [1156, 401] width 33 height 22
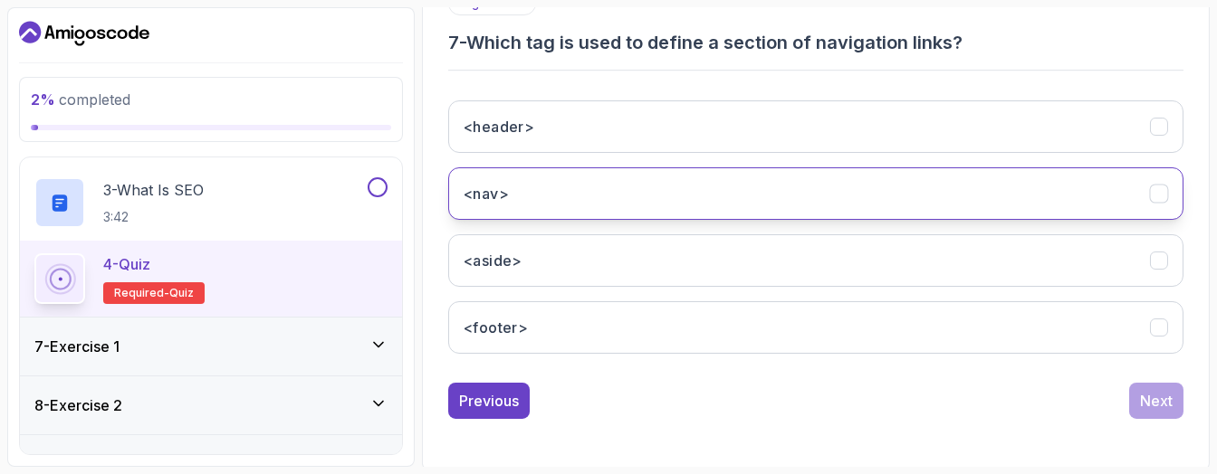
click at [642, 208] on button "<nav>" at bounding box center [815, 193] width 735 height 53
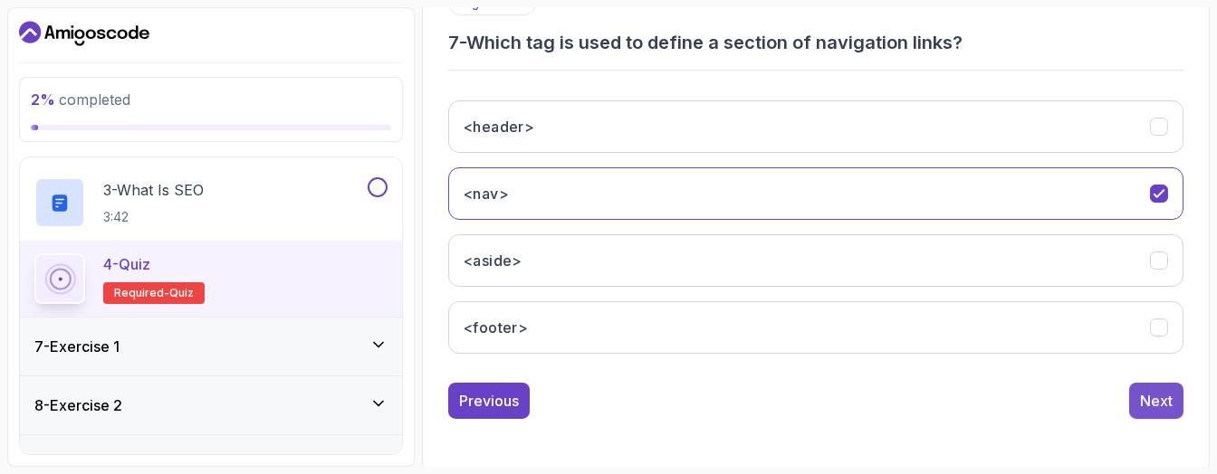
click at [1149, 395] on div "Next" at bounding box center [1156, 401] width 33 height 22
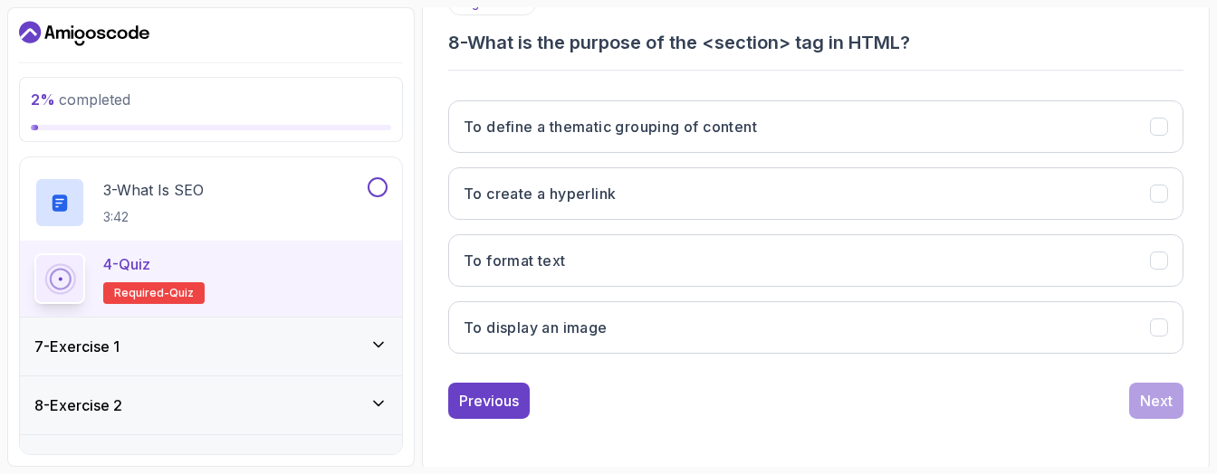
click at [789, 154] on div "To define a thematic grouping of content To create a hyperlink To format text T…" at bounding box center [815, 227] width 735 height 282
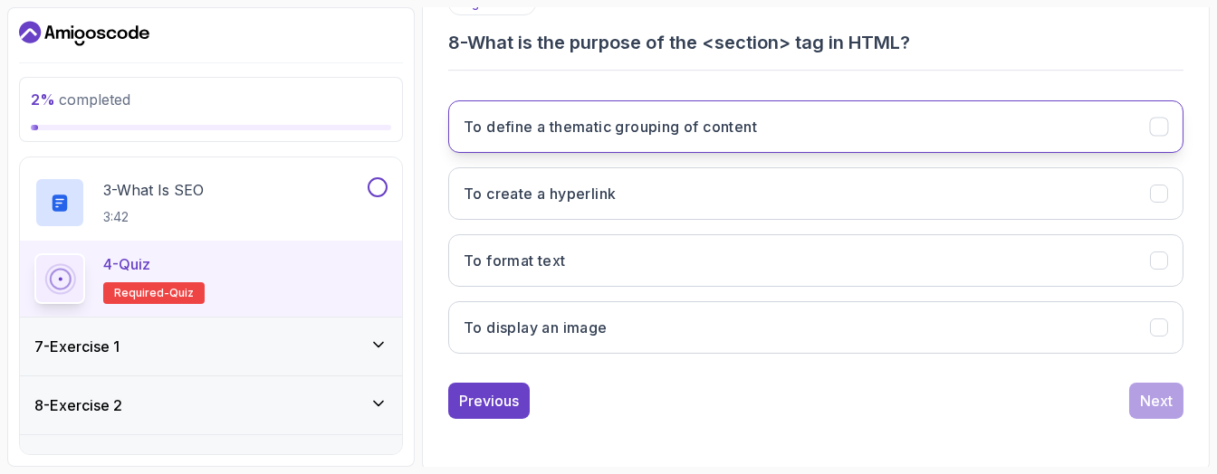
click at [807, 132] on button "To define a thematic grouping of content" at bounding box center [815, 126] width 735 height 53
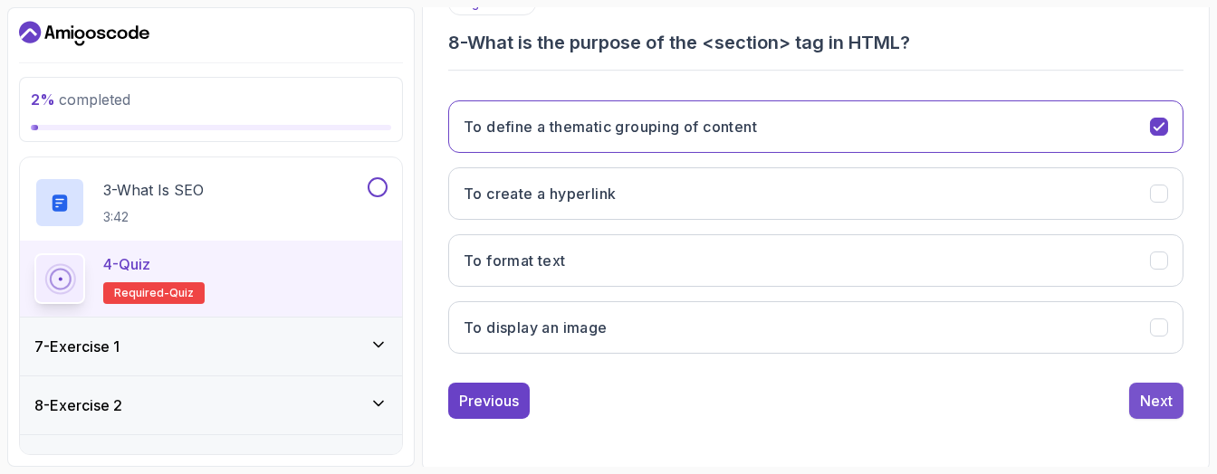
click at [1140, 402] on div "Next" at bounding box center [1156, 401] width 33 height 22
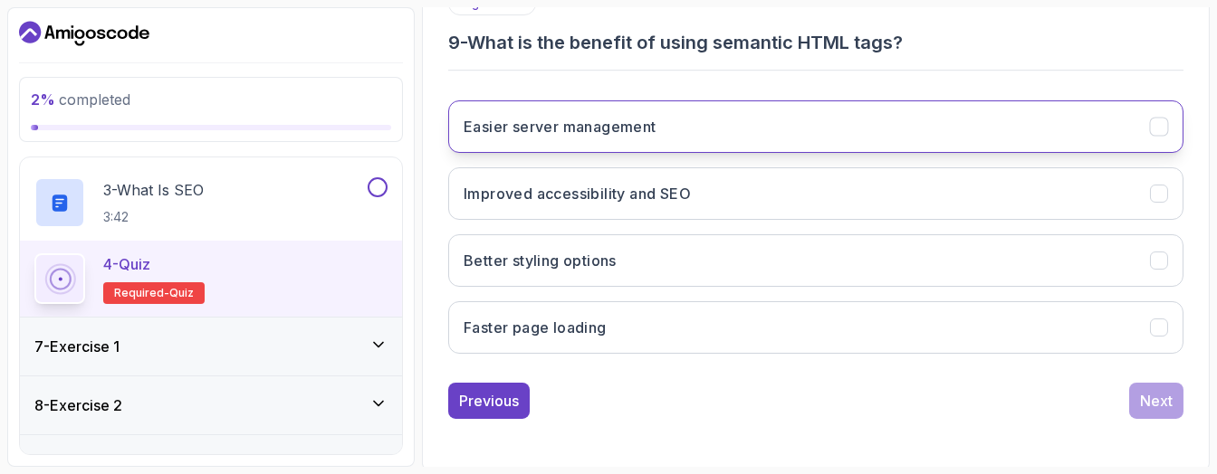
click at [749, 131] on button "Easier server management" at bounding box center [815, 126] width 735 height 53
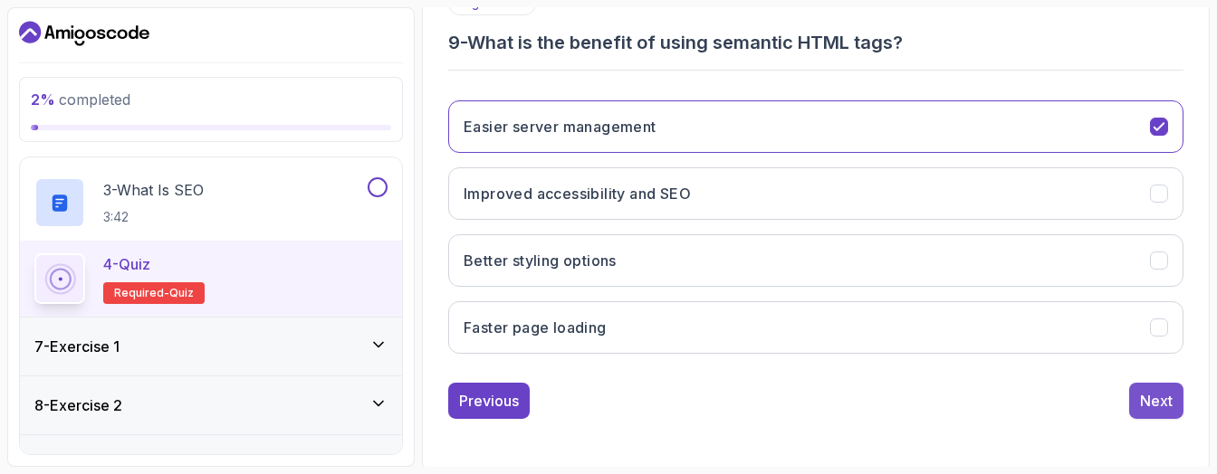
click at [1142, 407] on div "Next" at bounding box center [1156, 401] width 33 height 22
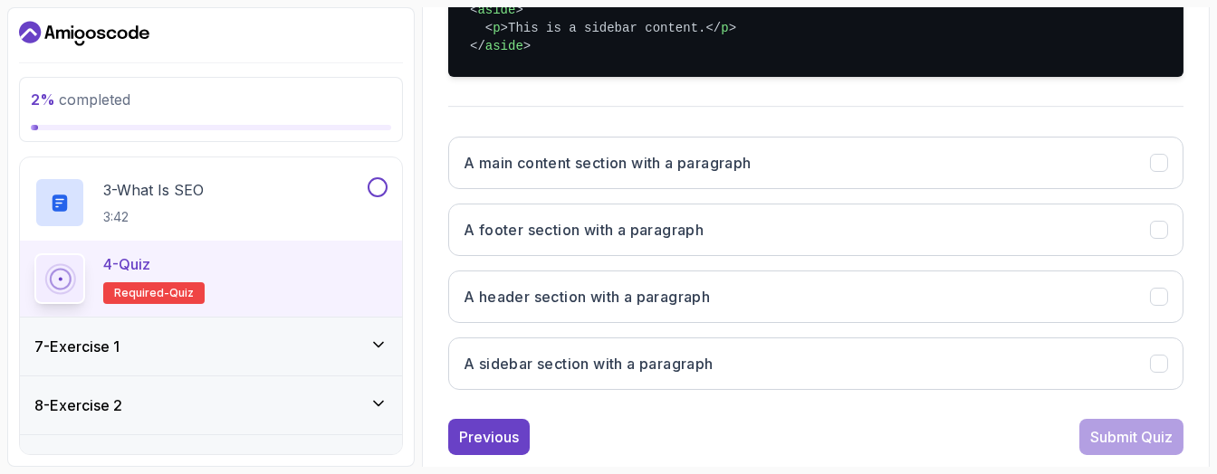
scroll to position [494, 0]
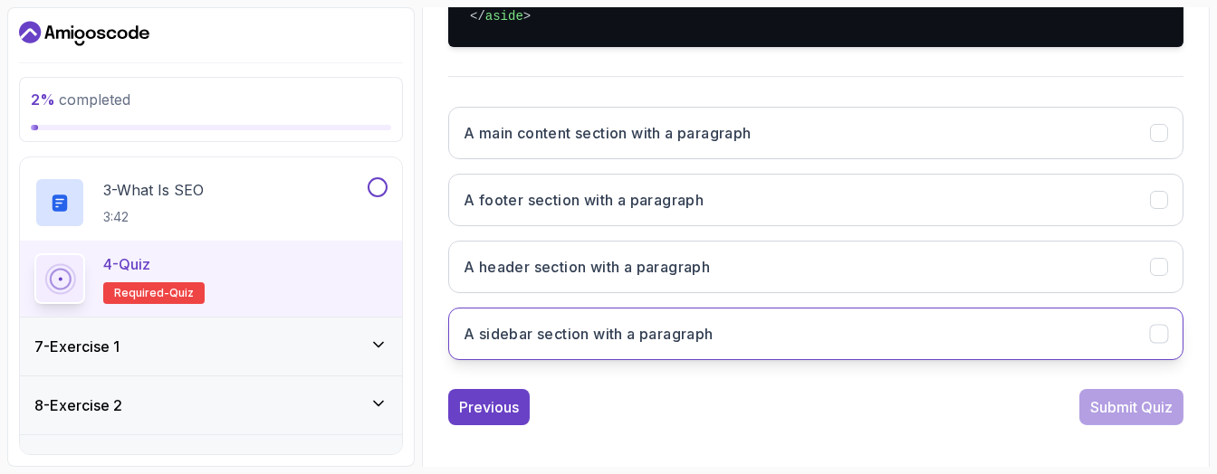
click at [846, 326] on button "A sidebar section with a paragraph" at bounding box center [815, 334] width 735 height 53
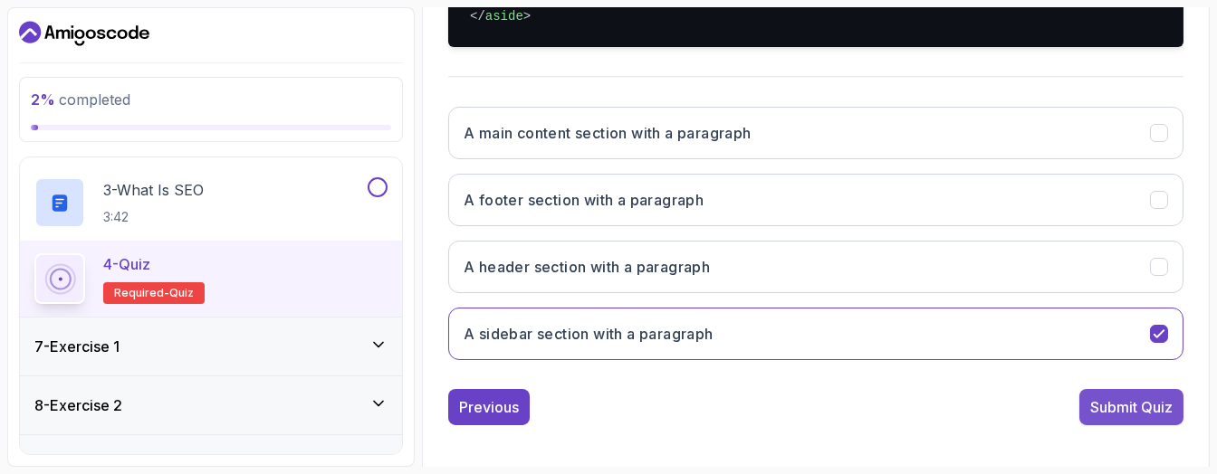
click at [1114, 403] on div "Submit Quiz" at bounding box center [1131, 408] width 82 height 22
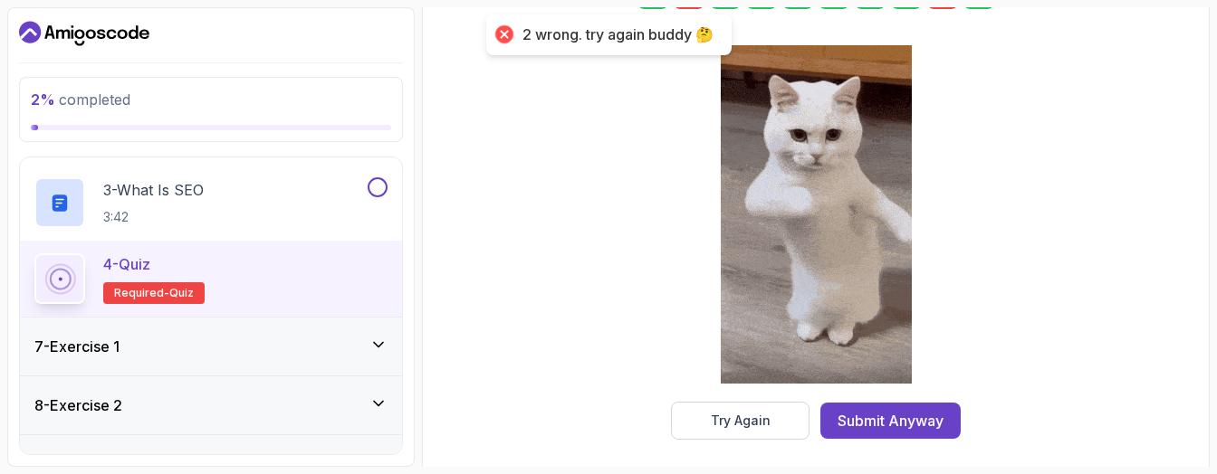
scroll to position [391, 0]
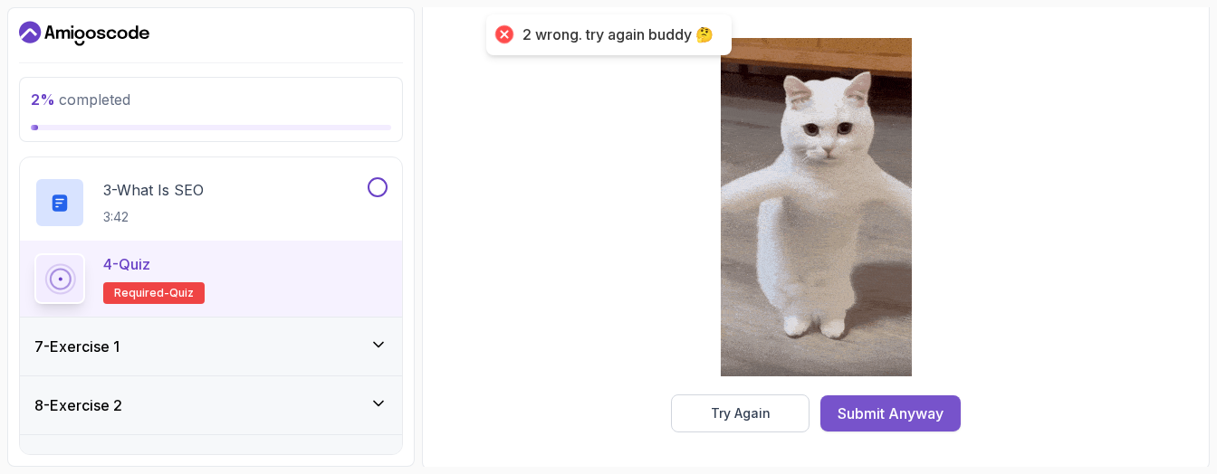
click at [917, 416] on div "Submit Anyway" at bounding box center [890, 414] width 106 height 22
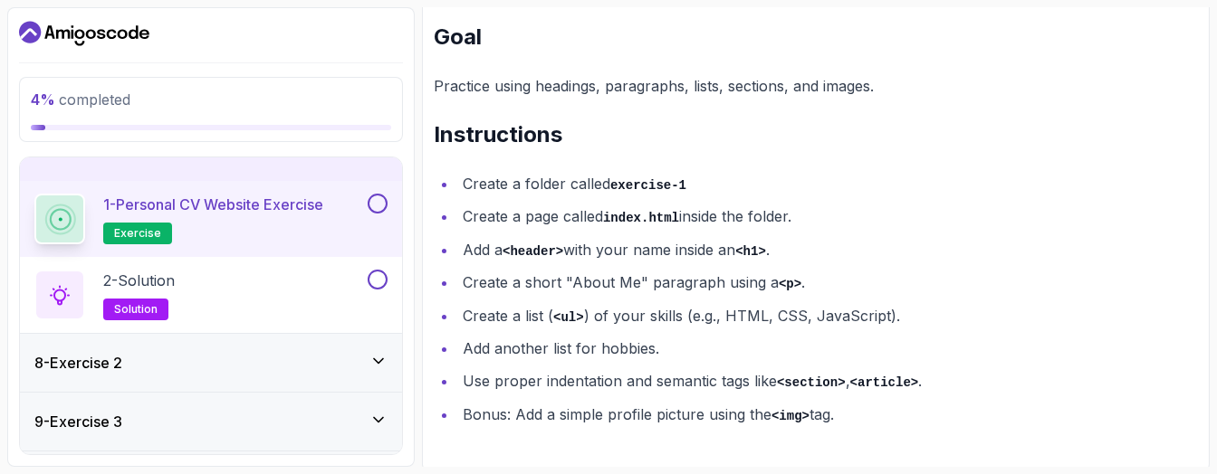
scroll to position [361, 0]
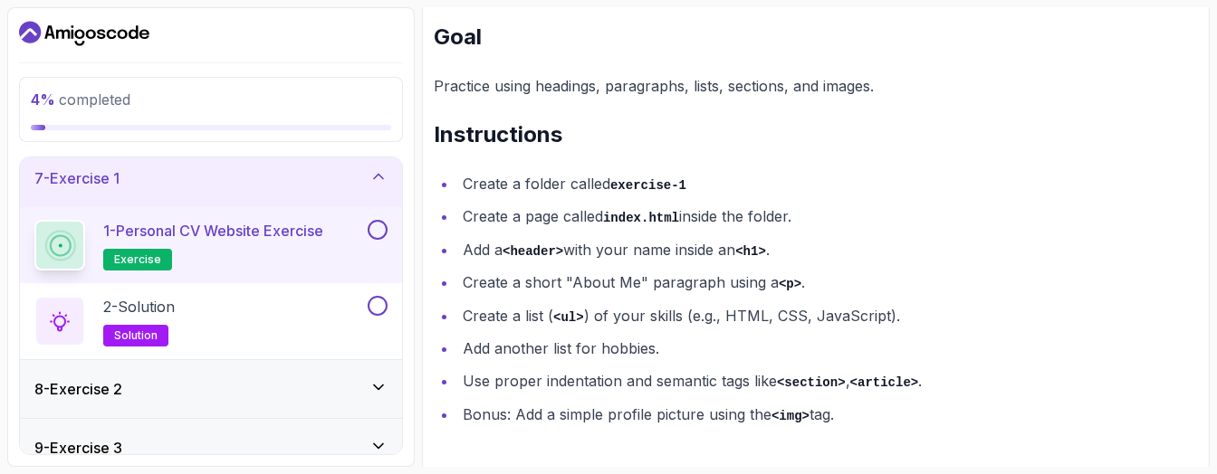
click at [1196, 152] on section "4 % completed 1 - Todo 2 - Getting Started 3 - Fundamentals 4 - Working With Fo…" at bounding box center [608, 237] width 1217 height 474
click at [235, 306] on div "2 - Solution solution" at bounding box center [199, 321] width 330 height 51
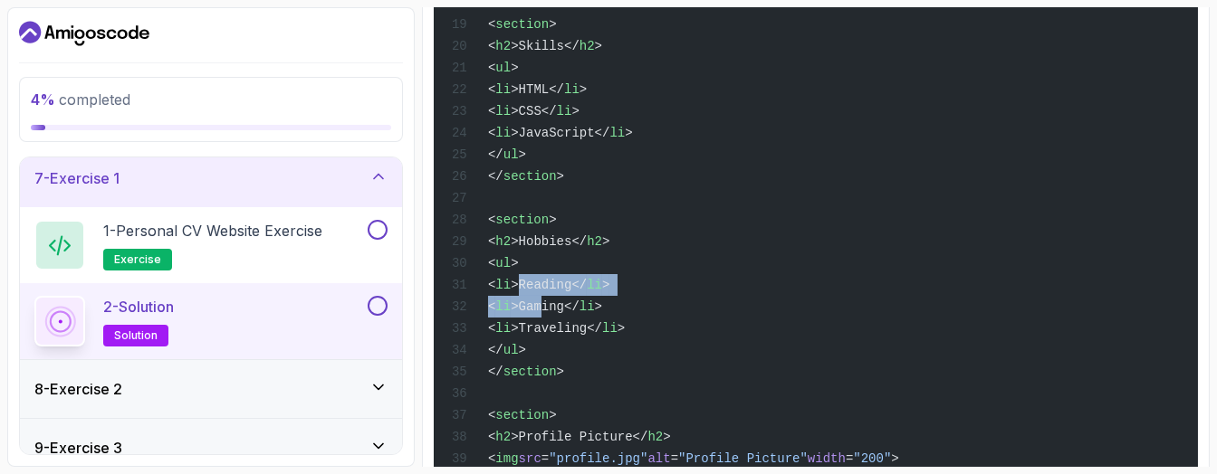
scroll to position [968, 0]
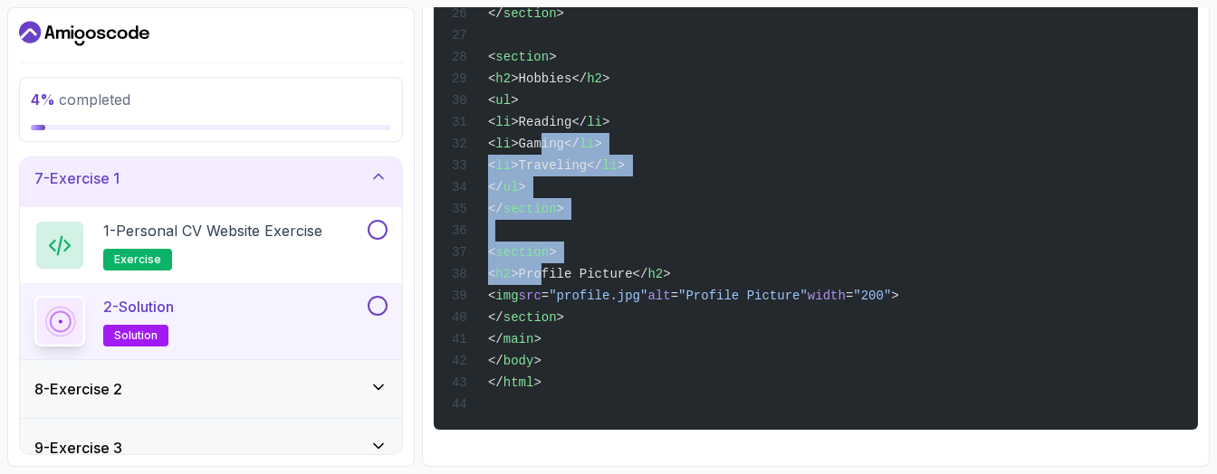
drag, startPoint x: 646, startPoint y: 319, endPoint x: 621, endPoint y: 268, distance: 56.7
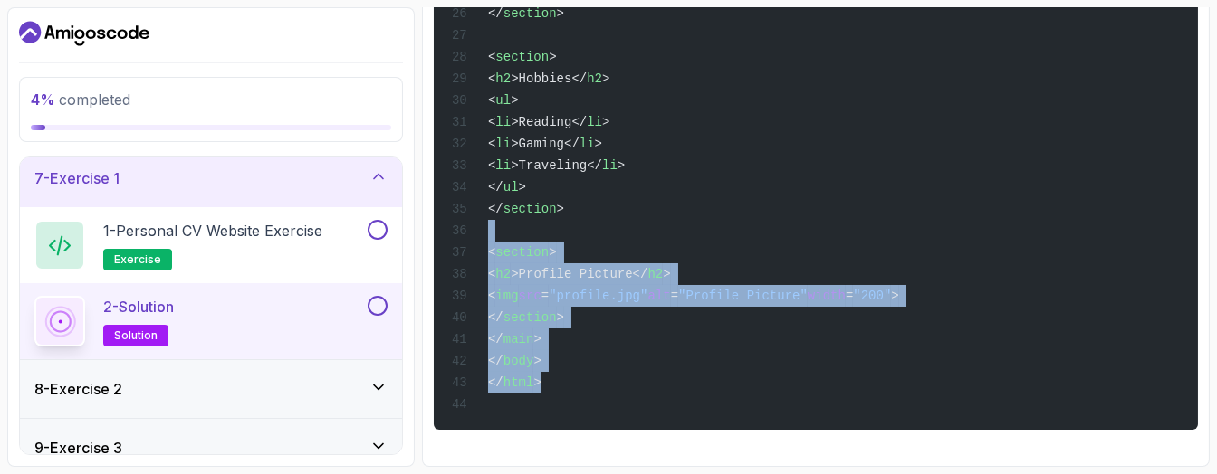
drag, startPoint x: 554, startPoint y: 390, endPoint x: 556, endPoint y: 227, distance: 163.0
drag, startPoint x: 556, startPoint y: 228, endPoint x: 560, endPoint y: 251, distance: 22.9
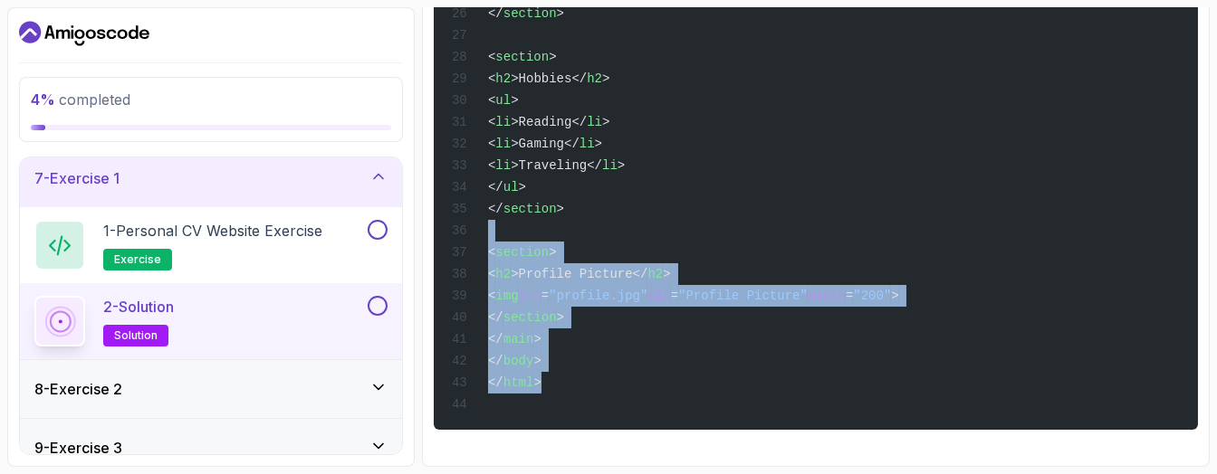
click at [533, 381] on span ">" at bounding box center [536, 383] width 7 height 14
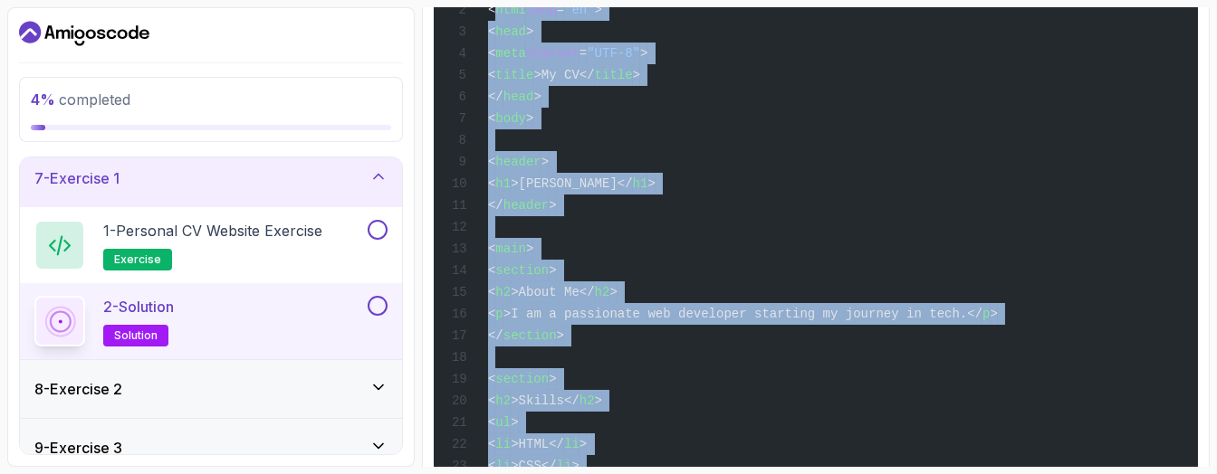
scroll to position [290, 0]
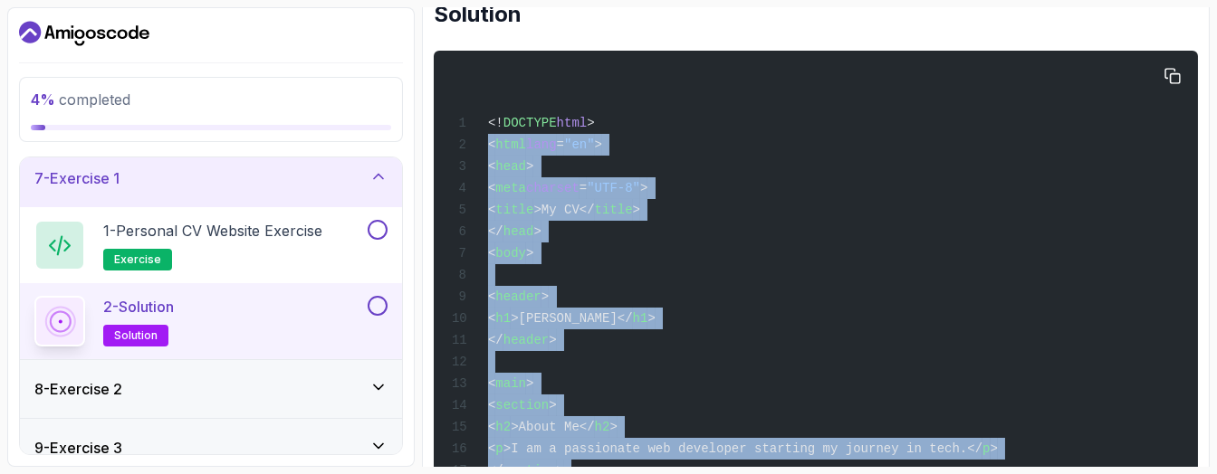
drag, startPoint x: 552, startPoint y: 369, endPoint x: 488, endPoint y: 150, distance: 228.3
copy code "< html lang = "en" > < head > < meta charset = "UTF-8" > < title >My CV</ title…"
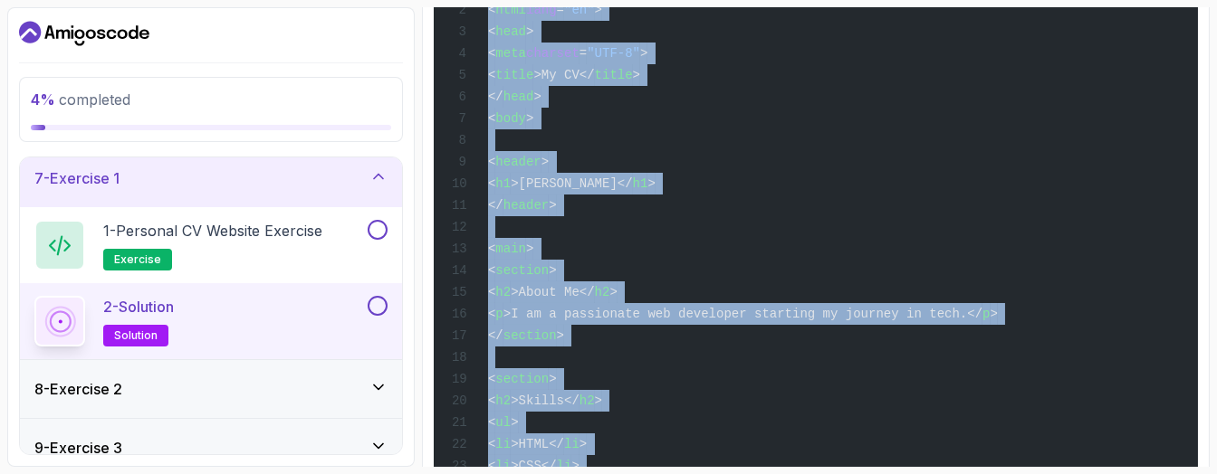
scroll to position [407, 0]
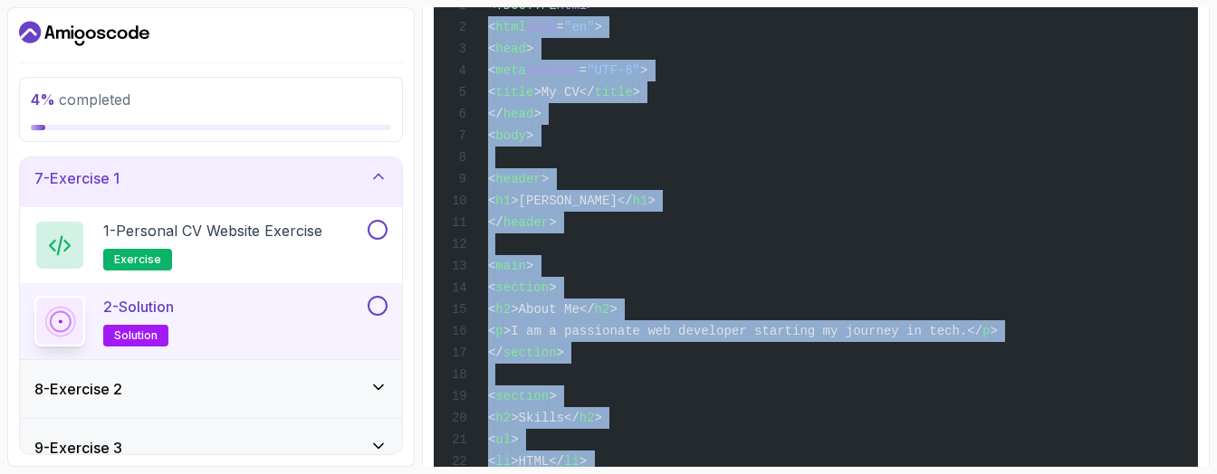
copy code "< html lang = "en" > < head > < meta charset = "UTF-8" > < title >My CV</ title…"
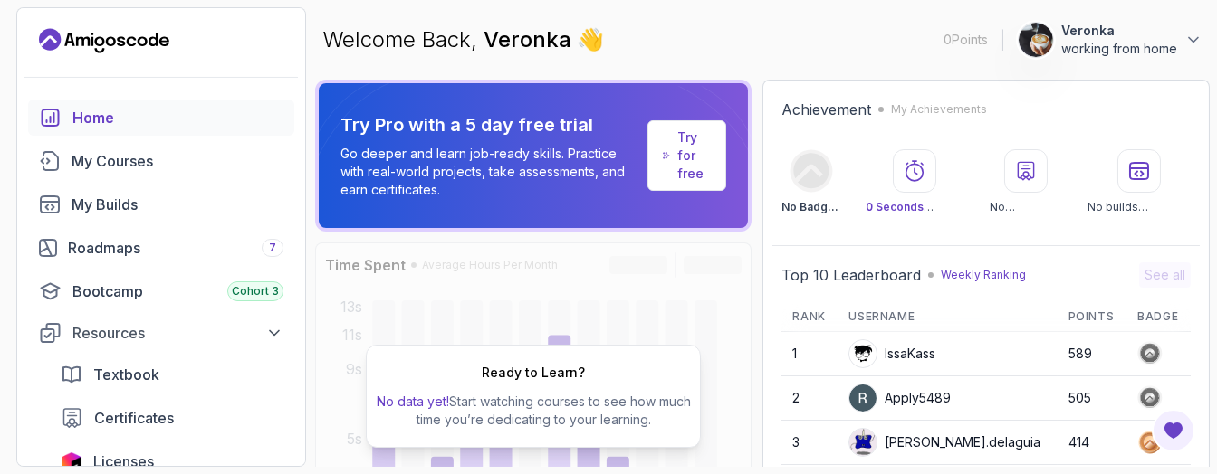
scroll to position [604, 0]
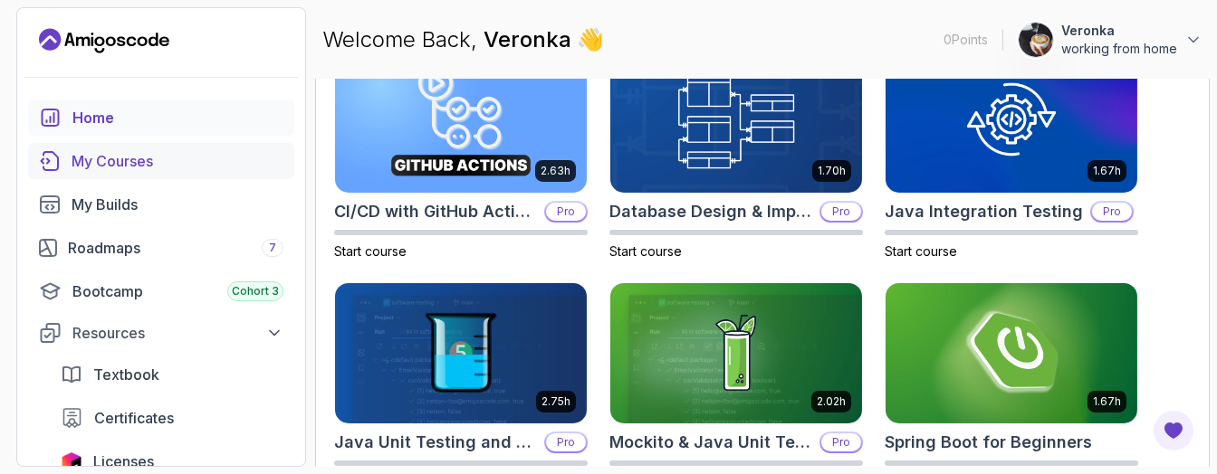
click at [178, 172] on link "My Courses" at bounding box center [161, 161] width 266 height 36
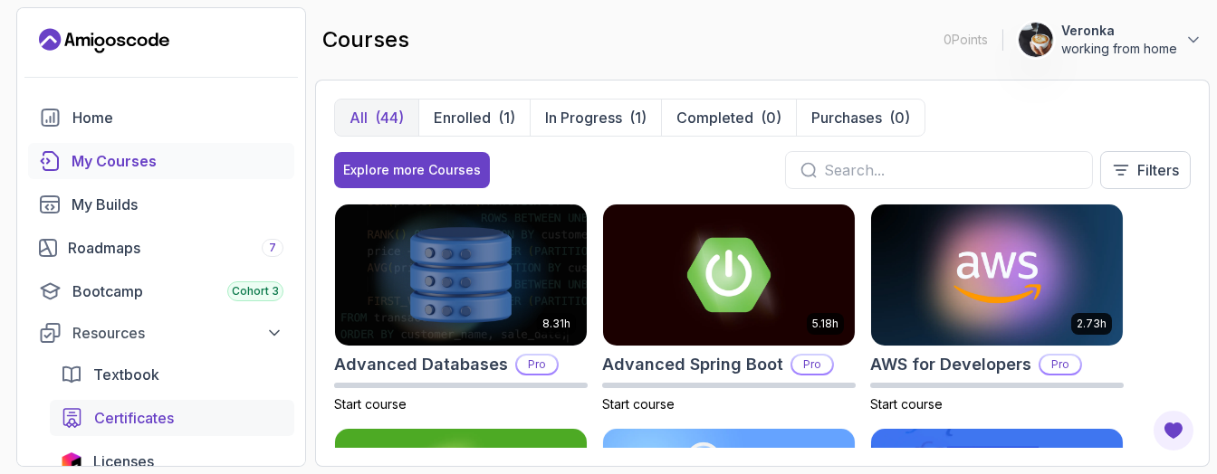
click at [237, 324] on section "0 Points Veronka working from home Home My Courses My Builds Roadmaps 7 Bootcam…" at bounding box center [608, 237] width 1217 height 474
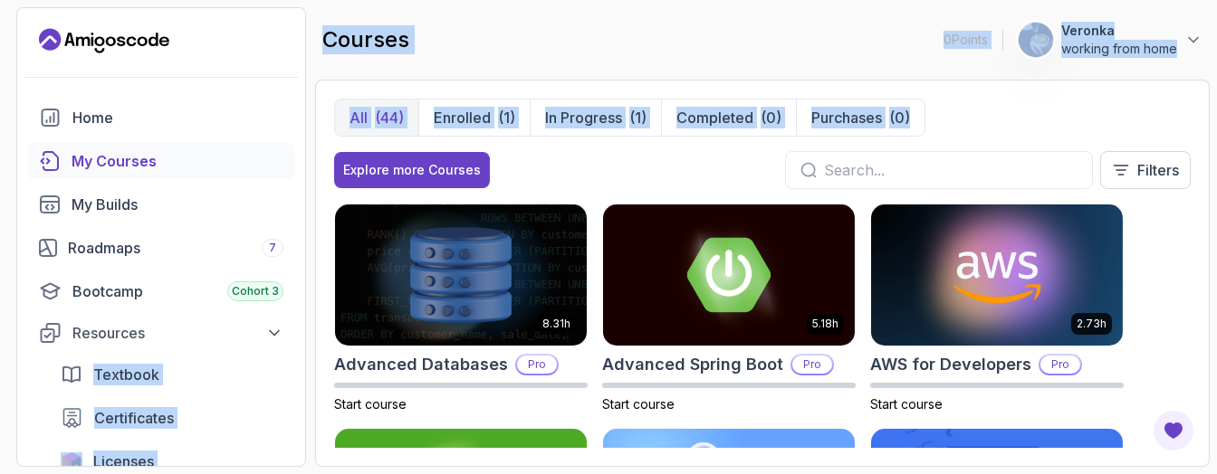
click at [442, 54] on div "courses 0 Points Veronka working from home" at bounding box center [762, 39] width 894 height 65
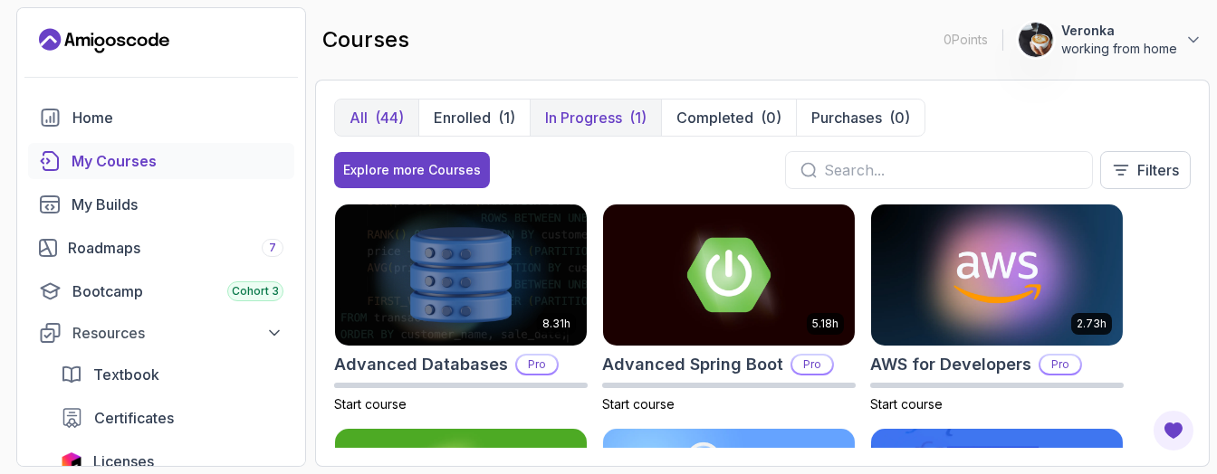
click at [570, 130] on button "In Progress (1)" at bounding box center [595, 118] width 131 height 36
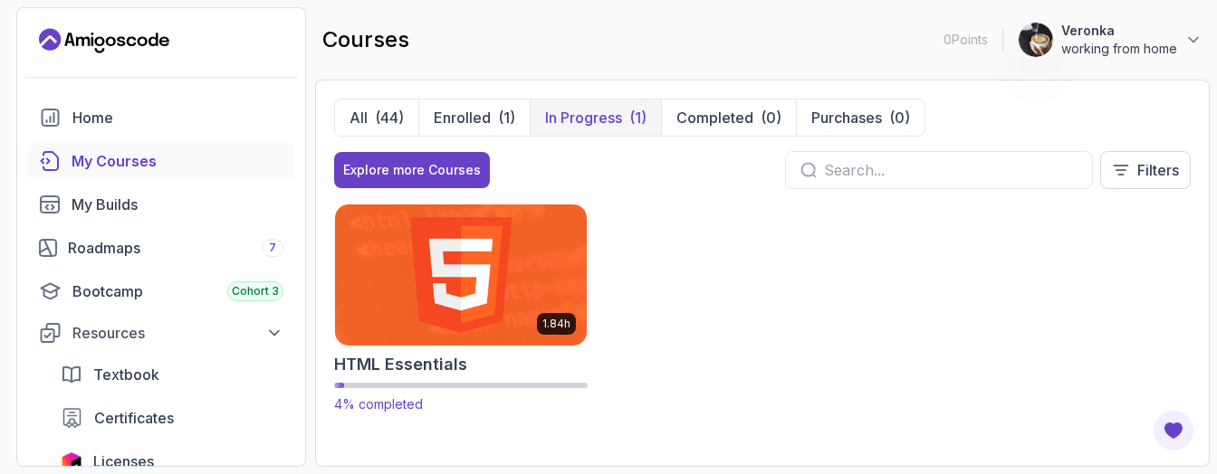
click at [441, 303] on img at bounding box center [461, 275] width 264 height 148
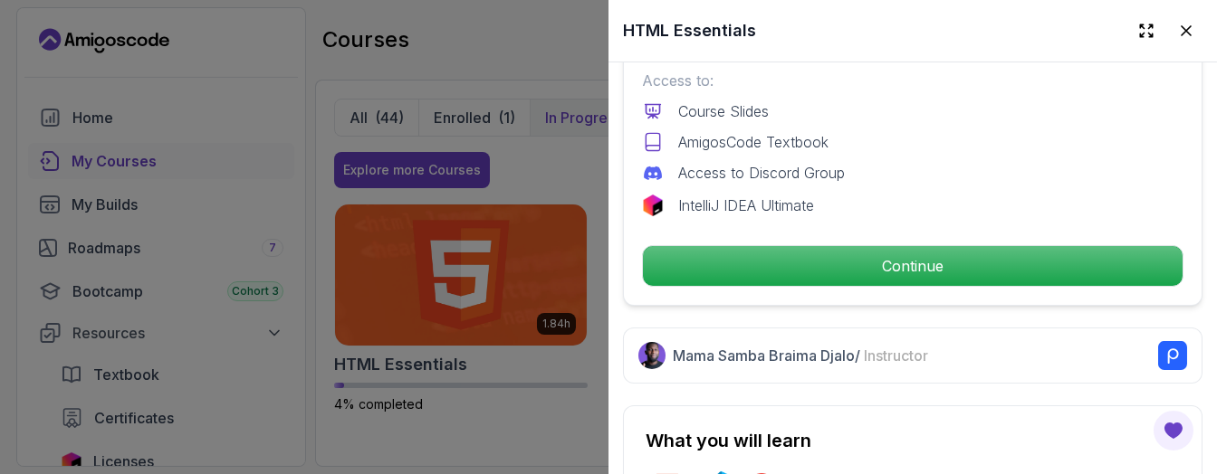
scroll to position [674, 0]
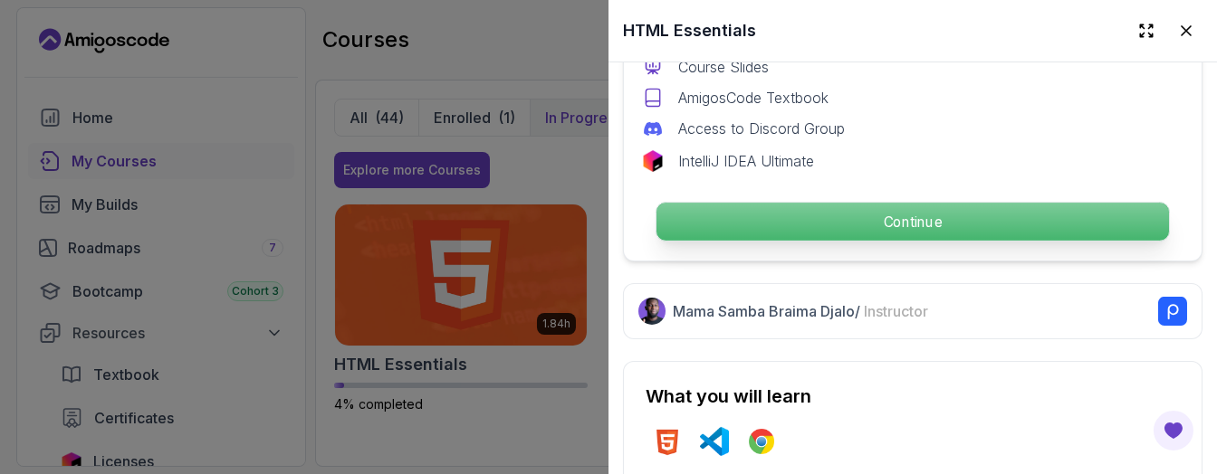
click at [1008, 210] on p "Continue" at bounding box center [912, 222] width 512 height 38
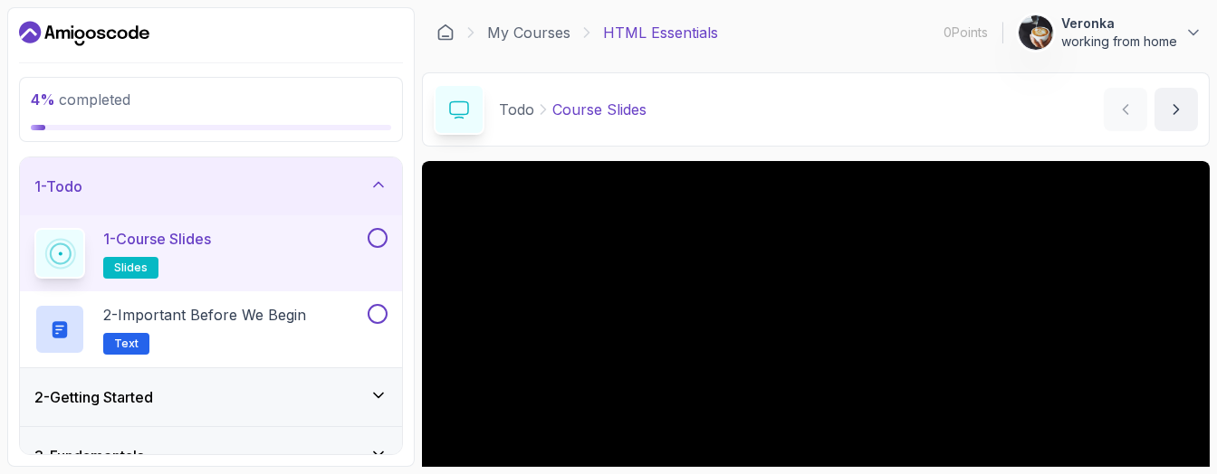
click at [207, 442] on div "3 - Fundamentals" at bounding box center [211, 456] width 382 height 58
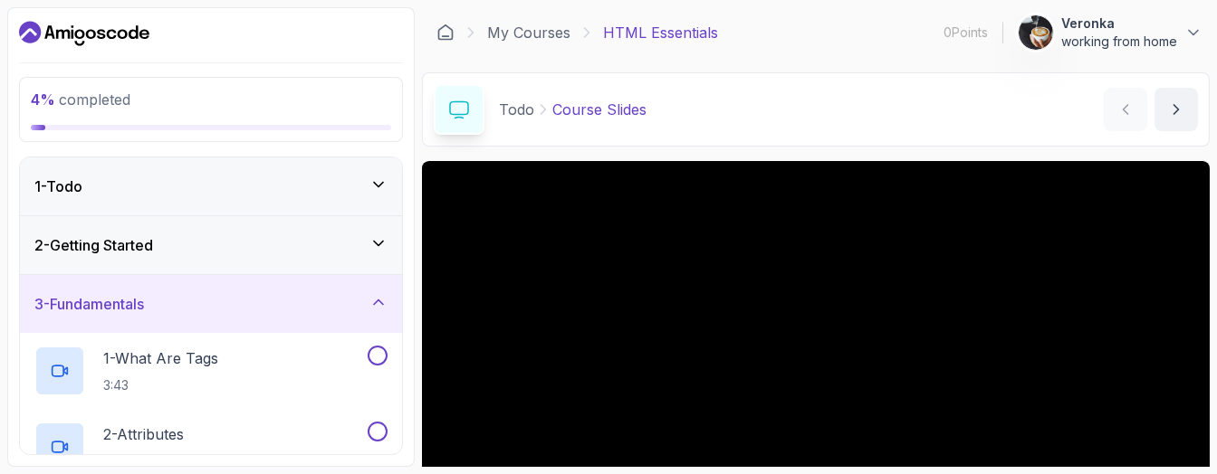
click at [335, 257] on div "2 - Getting Started" at bounding box center [211, 245] width 382 height 58
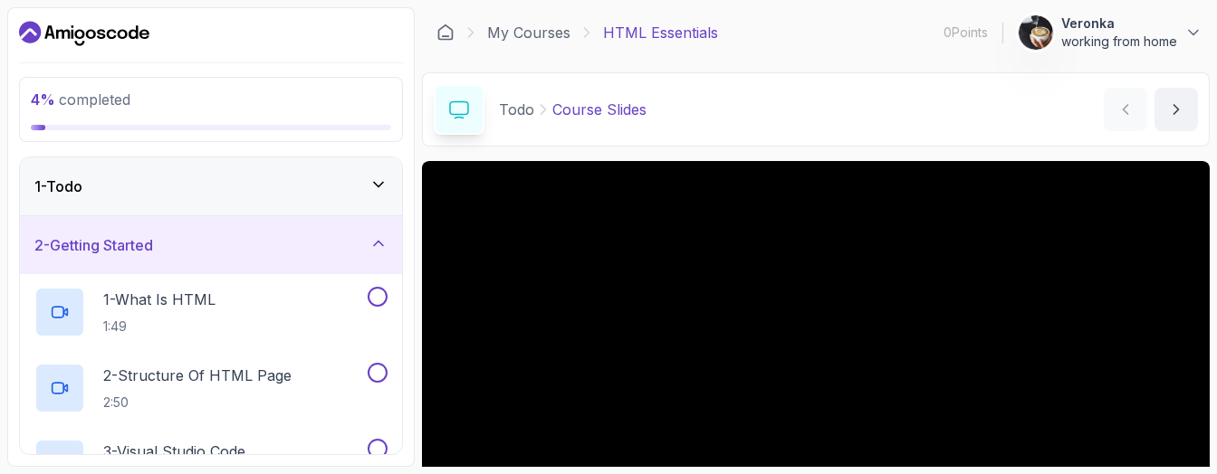
click at [340, 470] on section "4 % completed 1 - Todo 2 - Getting Started 1 - What Is HTML 1:49 2 - Structure …" at bounding box center [608, 237] width 1217 height 474
click at [345, 108] on p "4 % completed" at bounding box center [211, 100] width 360 height 22
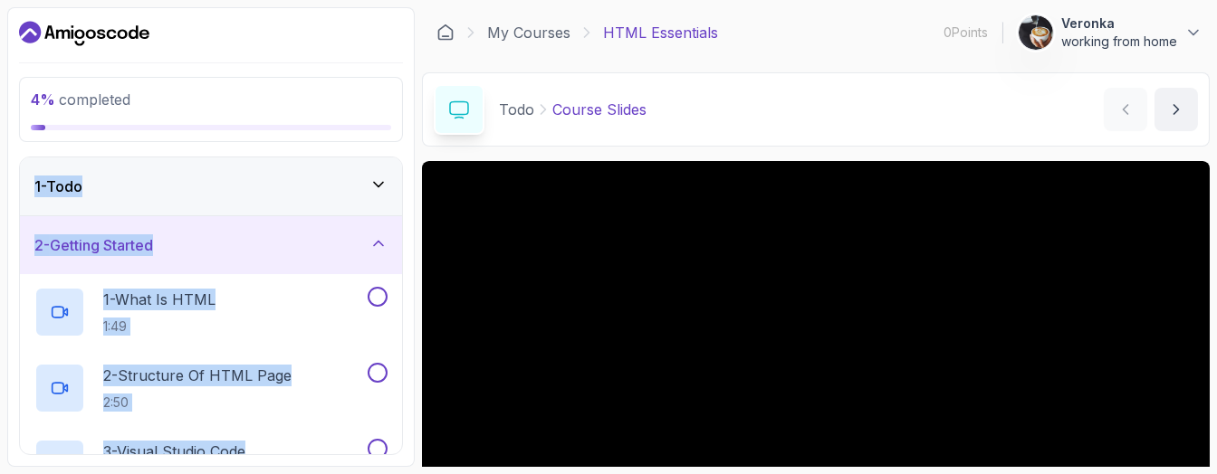
drag, startPoint x: 346, startPoint y: 147, endPoint x: 355, endPoint y: 463, distance: 316.1
click at [355, 463] on div "4 % completed 1 - Todo 2 - Getting Started 1 - What Is HTML 1:49 2 - Structure …" at bounding box center [210, 237] width 407 height 460
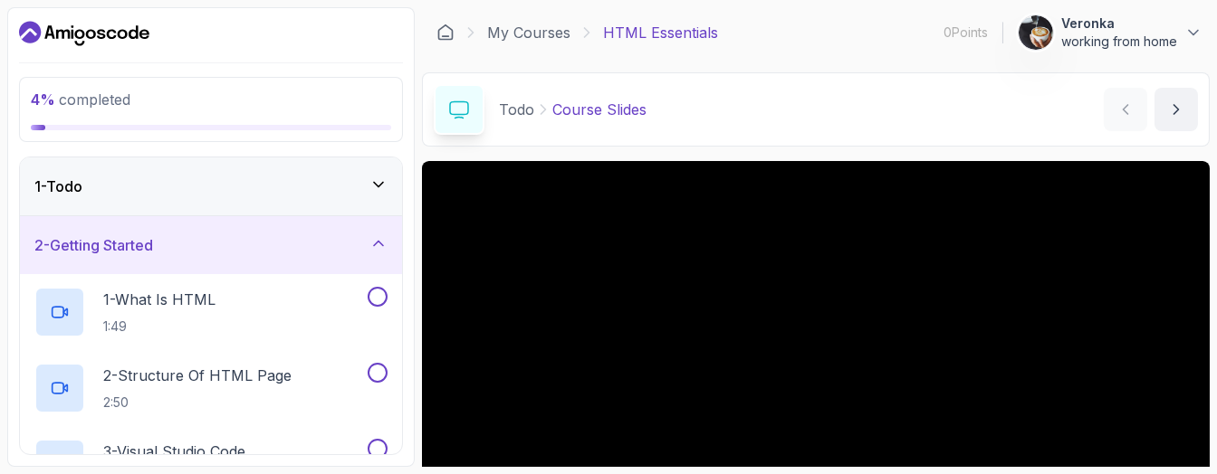
click at [345, 72] on div "4 % completed 1 - Todo 2 - Getting Started 1 - What Is HTML 1:49 2 - Structure …" at bounding box center [210, 237] width 407 height 460
